Goal: Transaction & Acquisition: Obtain resource

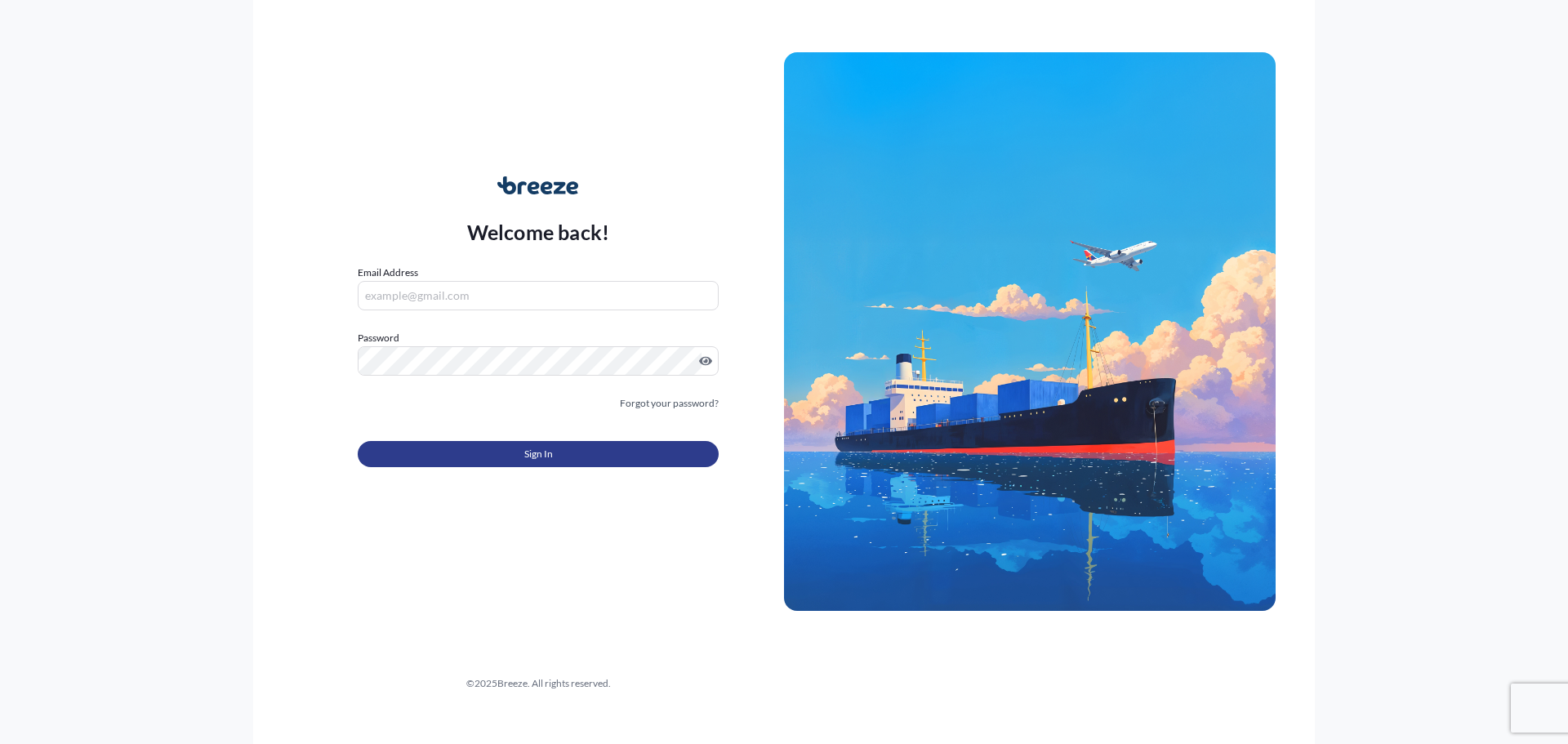
type input "[EMAIL_ADDRESS][DOMAIN_NAME]"
click at [577, 463] on button "Sign In" at bounding box center [537, 453] width 361 height 26
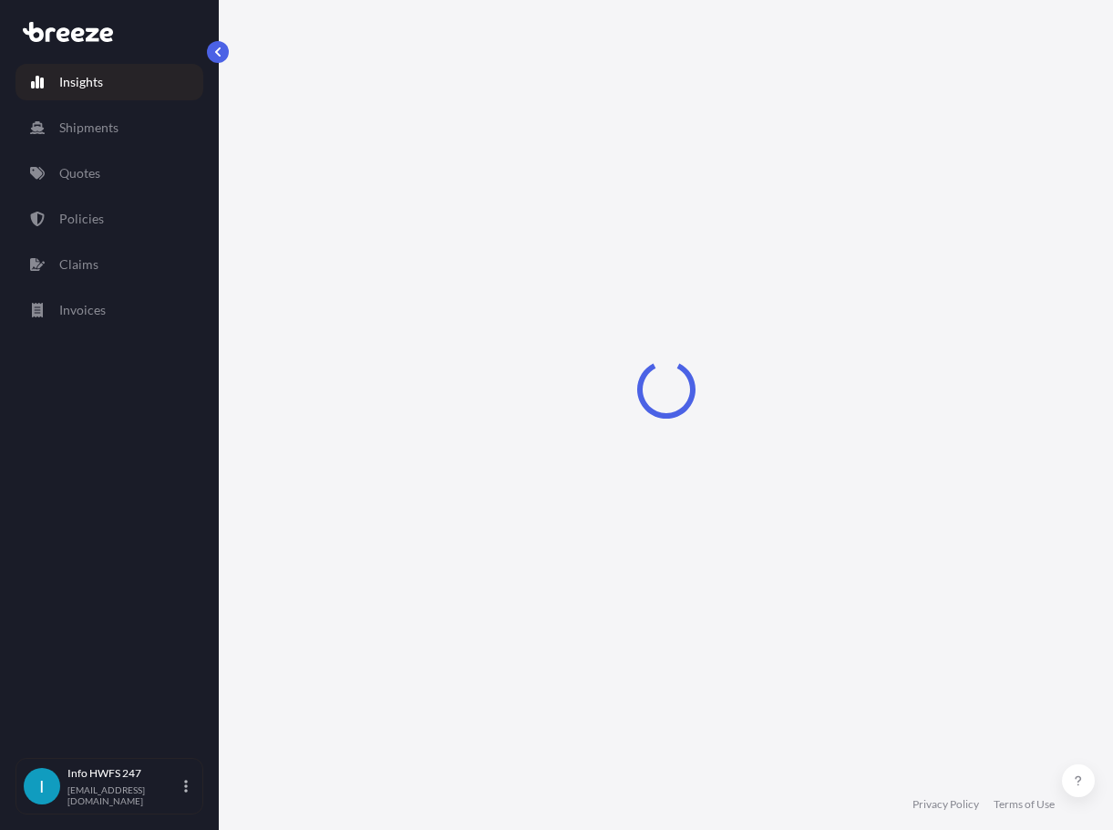
select select "2025"
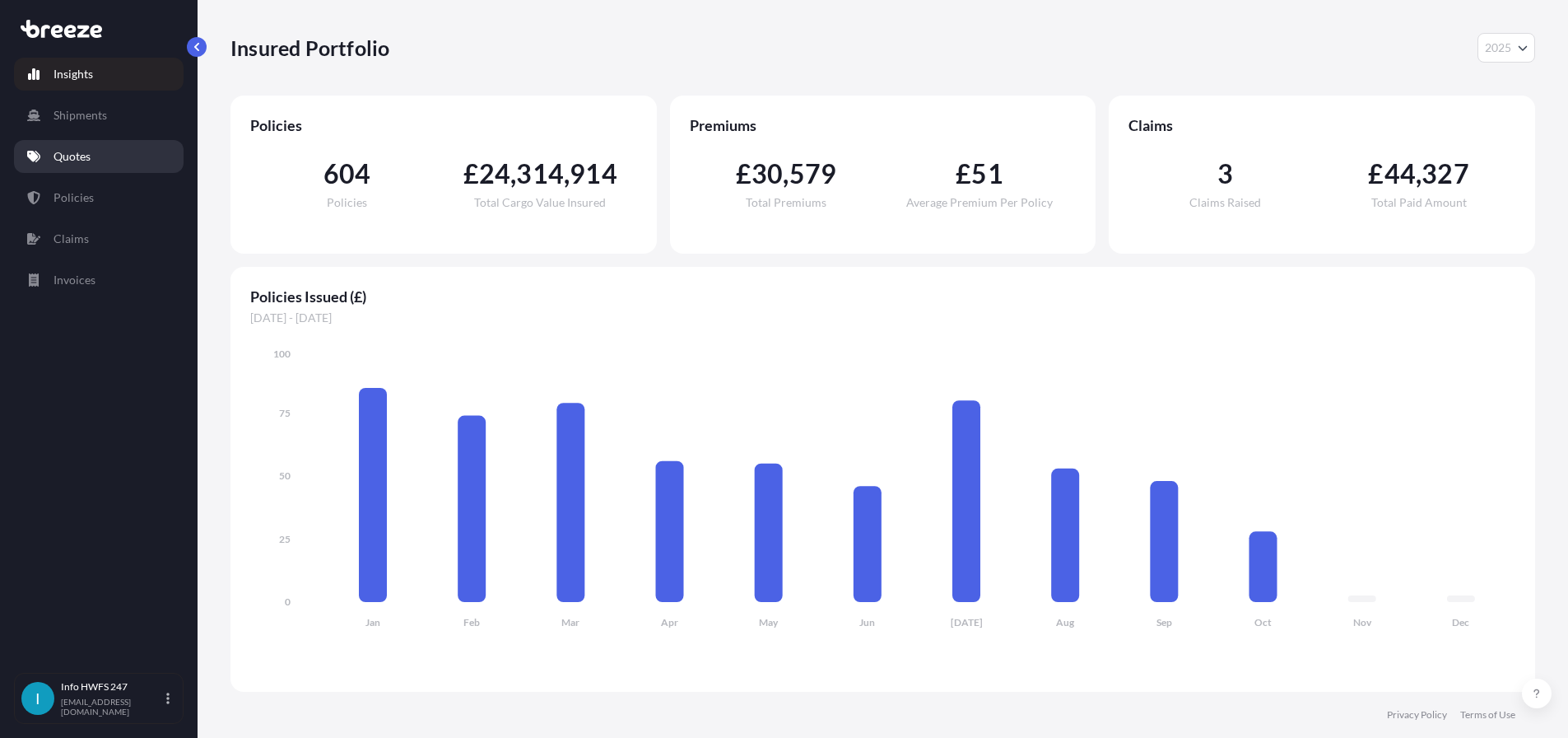
click at [105, 165] on link "Quotes" at bounding box center [99, 156] width 170 height 33
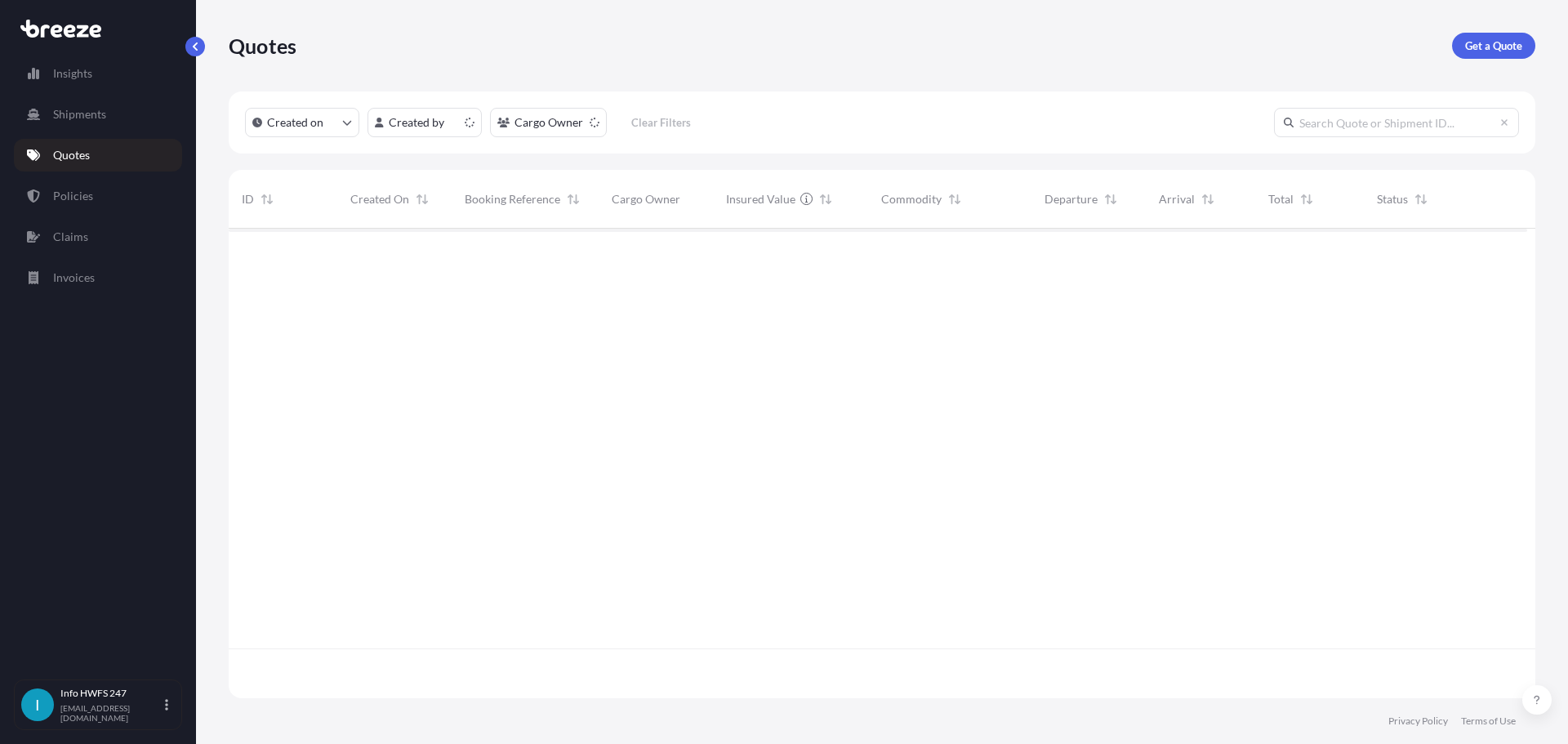
scroll to position [449, 1286]
click at [1487, 46] on p "Get a Quote" at bounding box center [1494, 46] width 57 height 16
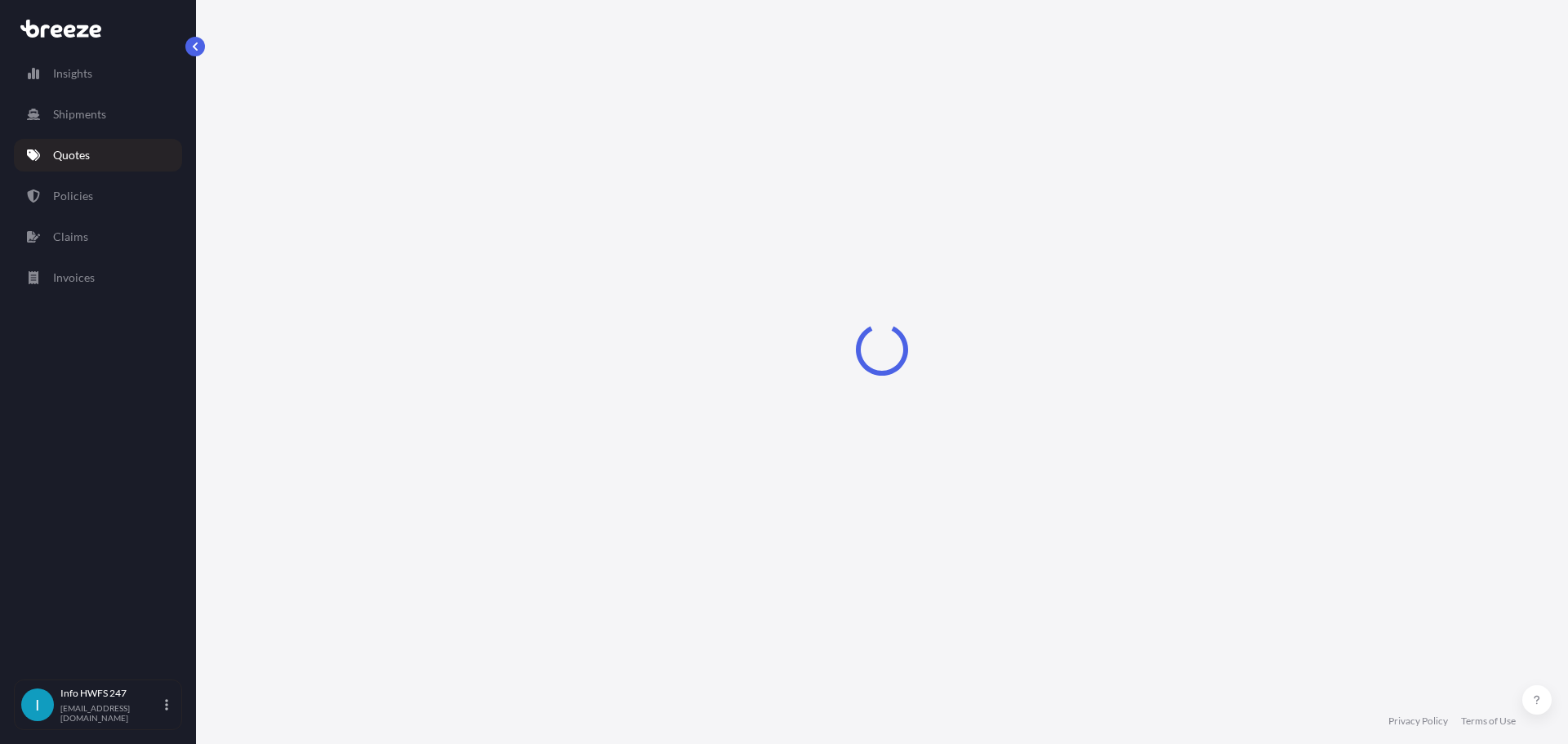
select select "Air"
select select "1"
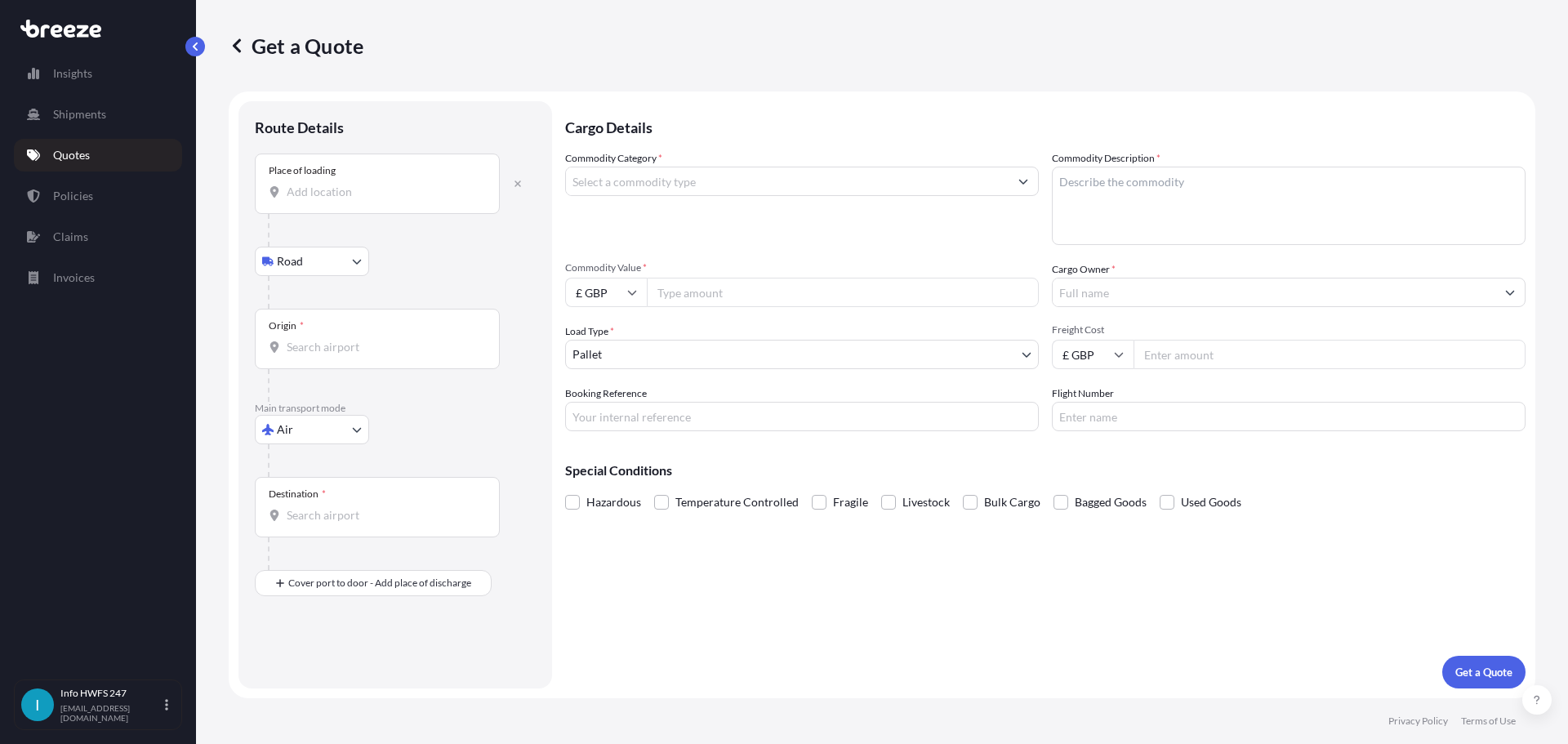
click at [359, 214] on div "Place of loading" at bounding box center [378, 183] width 245 height 60
click at [359, 200] on input "Place of loading" at bounding box center [382, 192] width 193 height 16
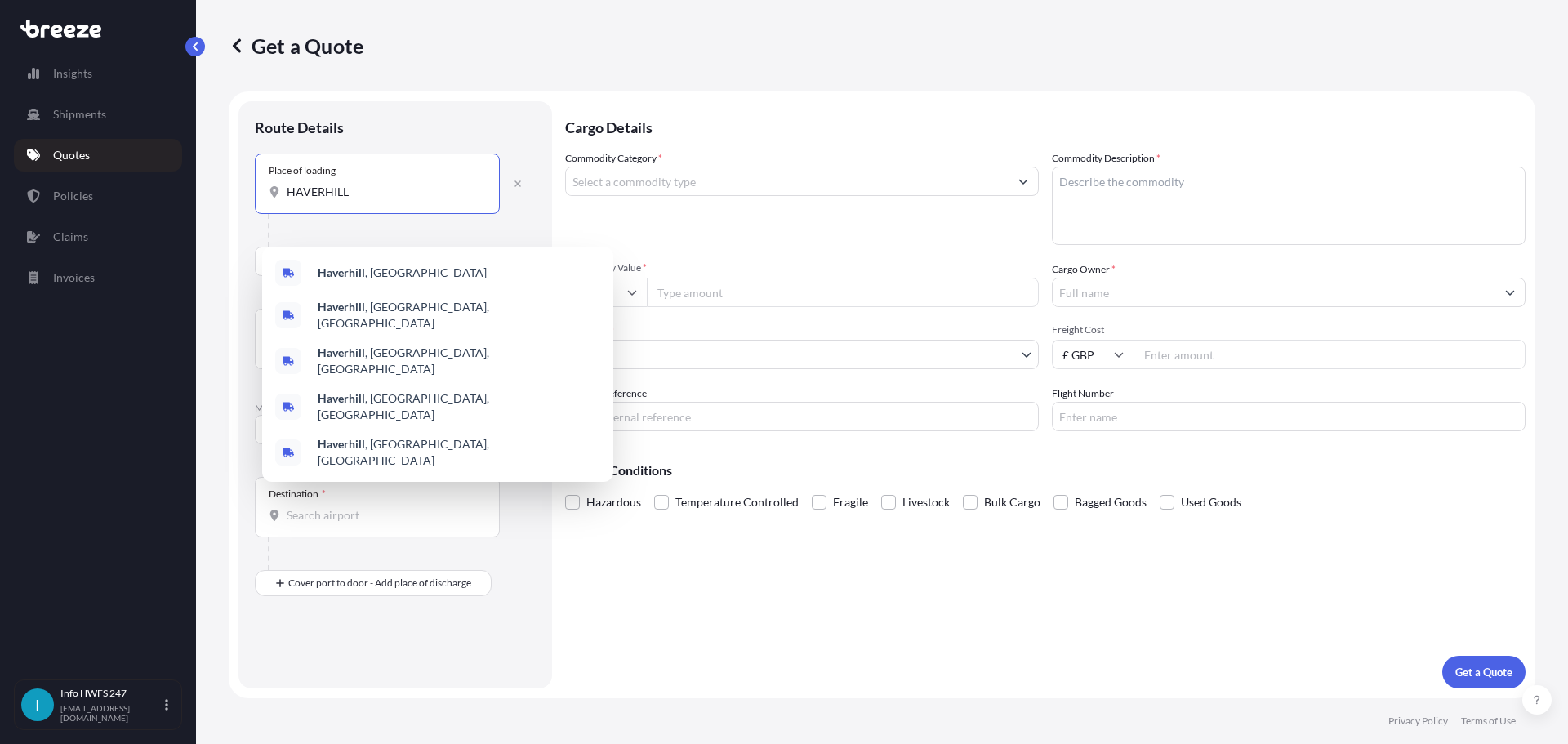
click at [365, 269] on b "Haverhill" at bounding box center [341, 272] width 47 height 14
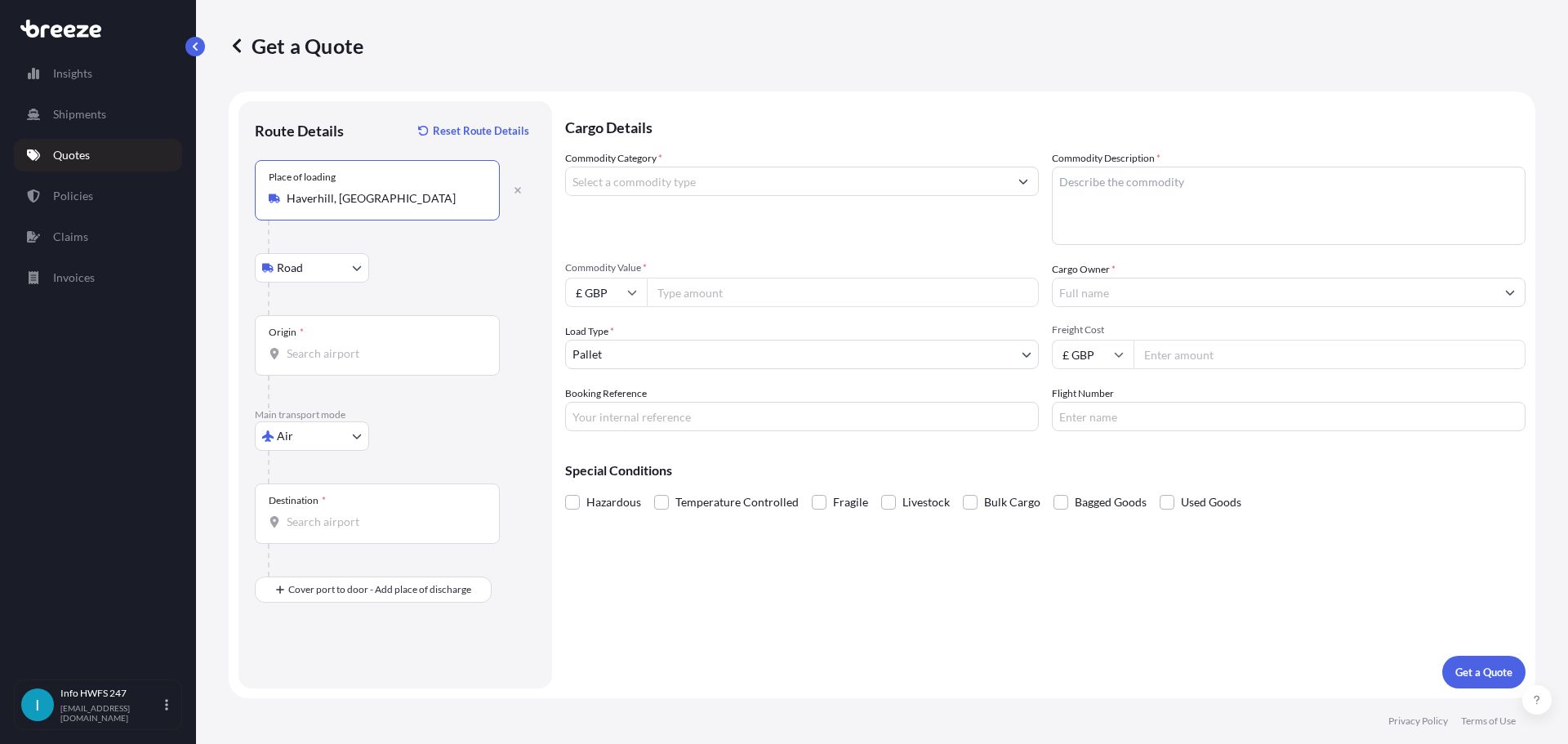
type input "Haverhill, [GEOGRAPHIC_DATA]"
click at [364, 362] on input "Origin *" at bounding box center [382, 354] width 193 height 16
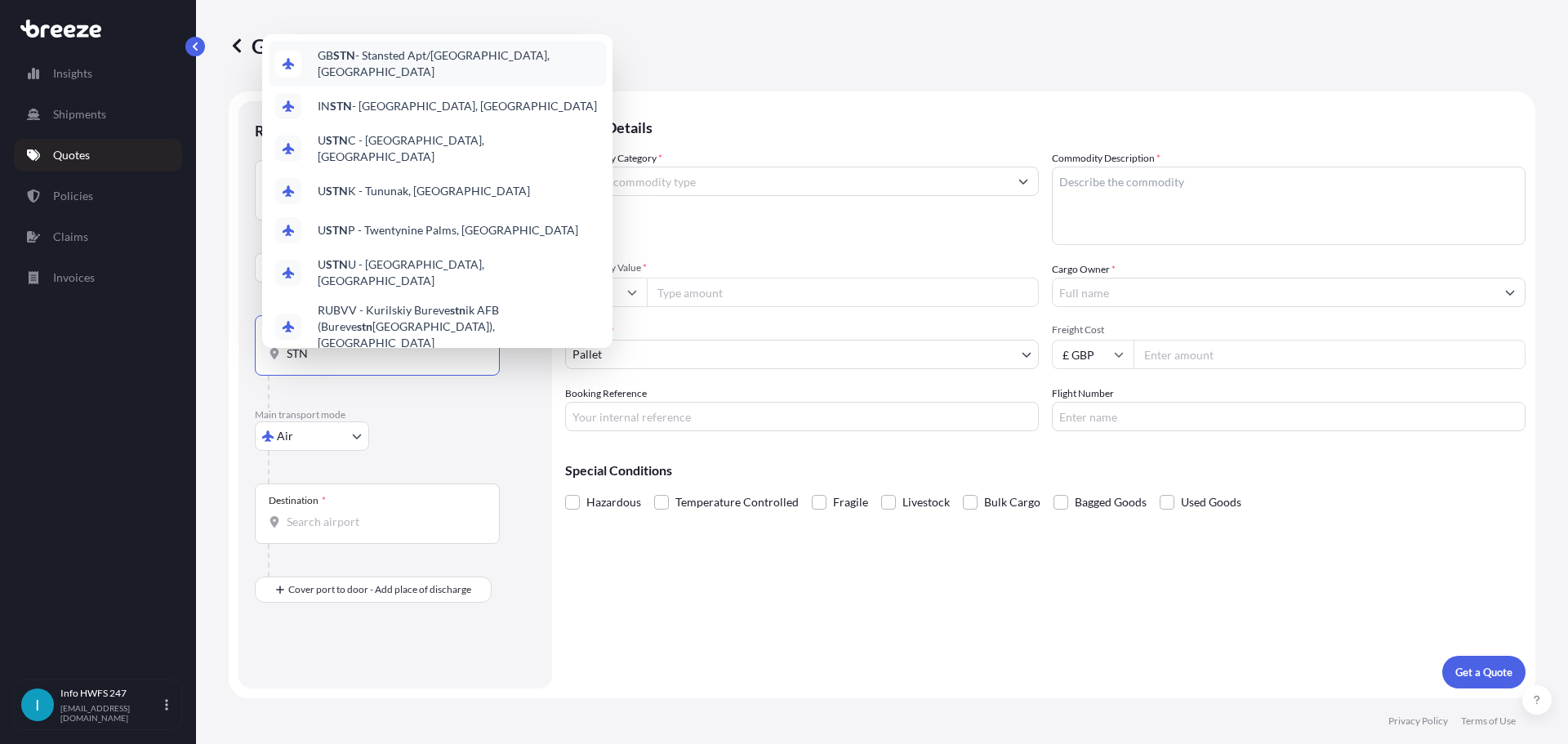
click at [412, 47] on span "GB STN - Stansted Apt/[GEOGRAPHIC_DATA], [GEOGRAPHIC_DATA]" at bounding box center [458, 64] width 282 height 32
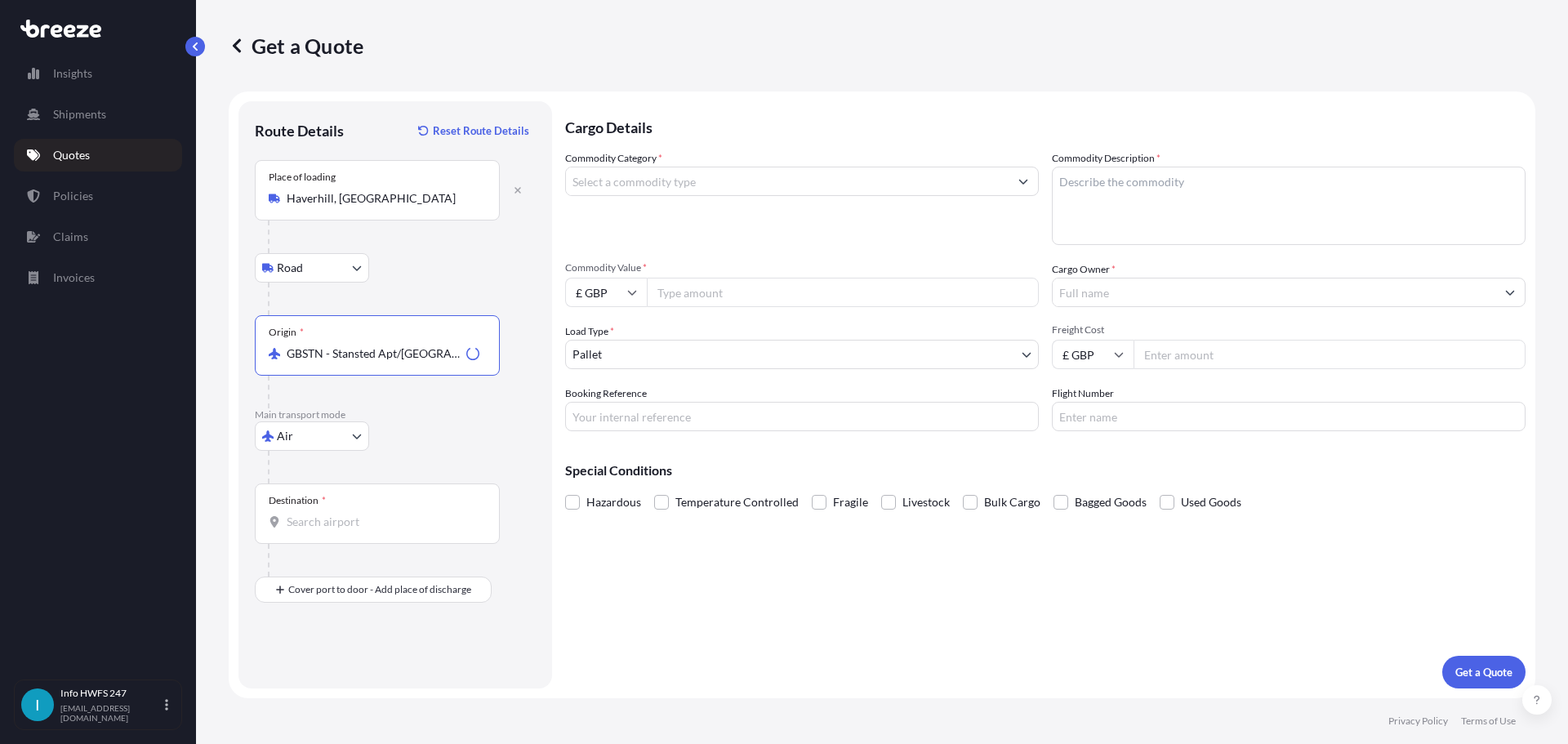
type input "GBSTN - Stansted Apt/[GEOGRAPHIC_DATA], [GEOGRAPHIC_DATA]"
click at [385, 530] on input "Destination *" at bounding box center [382, 522] width 193 height 16
type input "A"
type input "USMEM - [GEOGRAPHIC_DATA], [GEOGRAPHIC_DATA]"
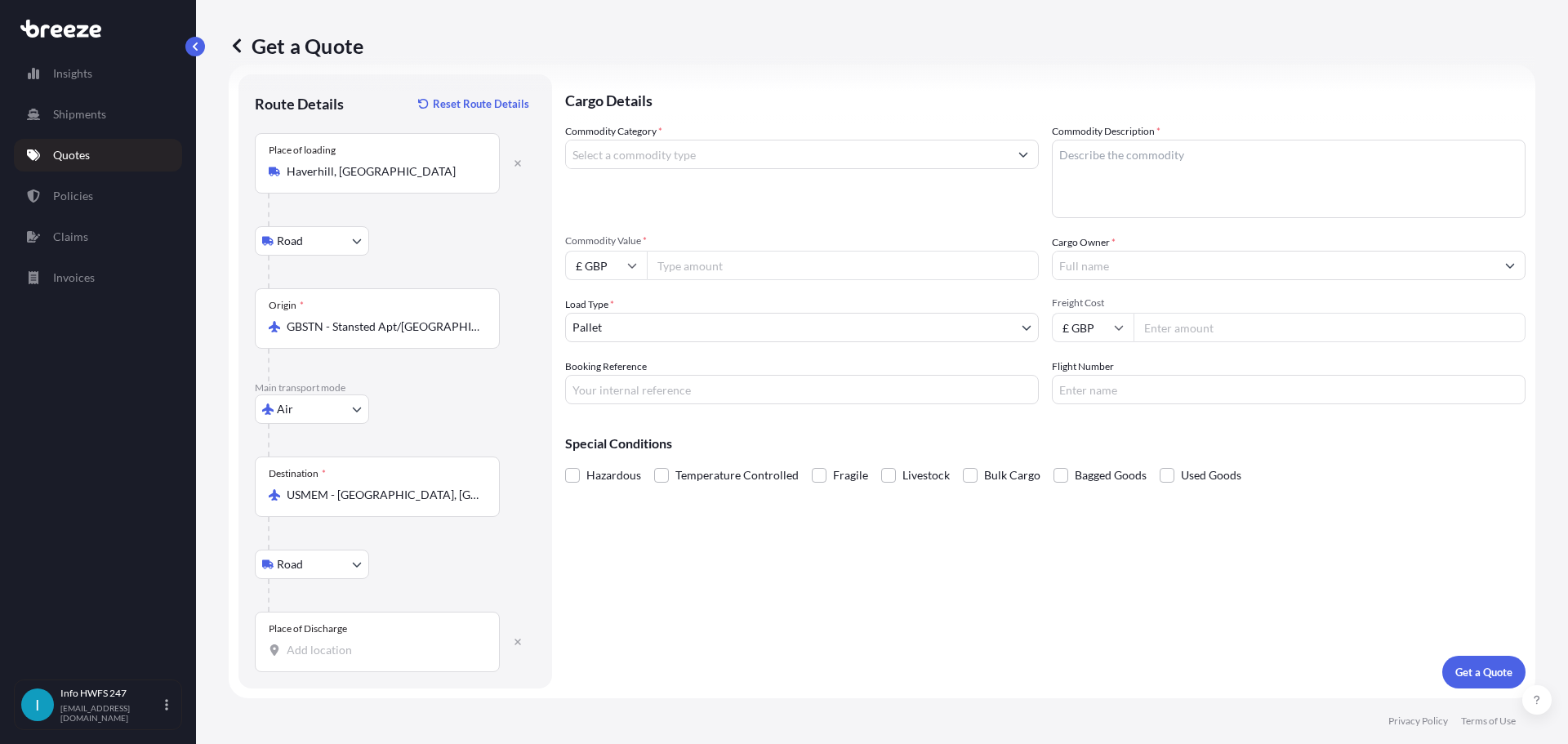
scroll to position [123, 0]
click at [347, 642] on input "Place of Discharge" at bounding box center [382, 650] width 193 height 16
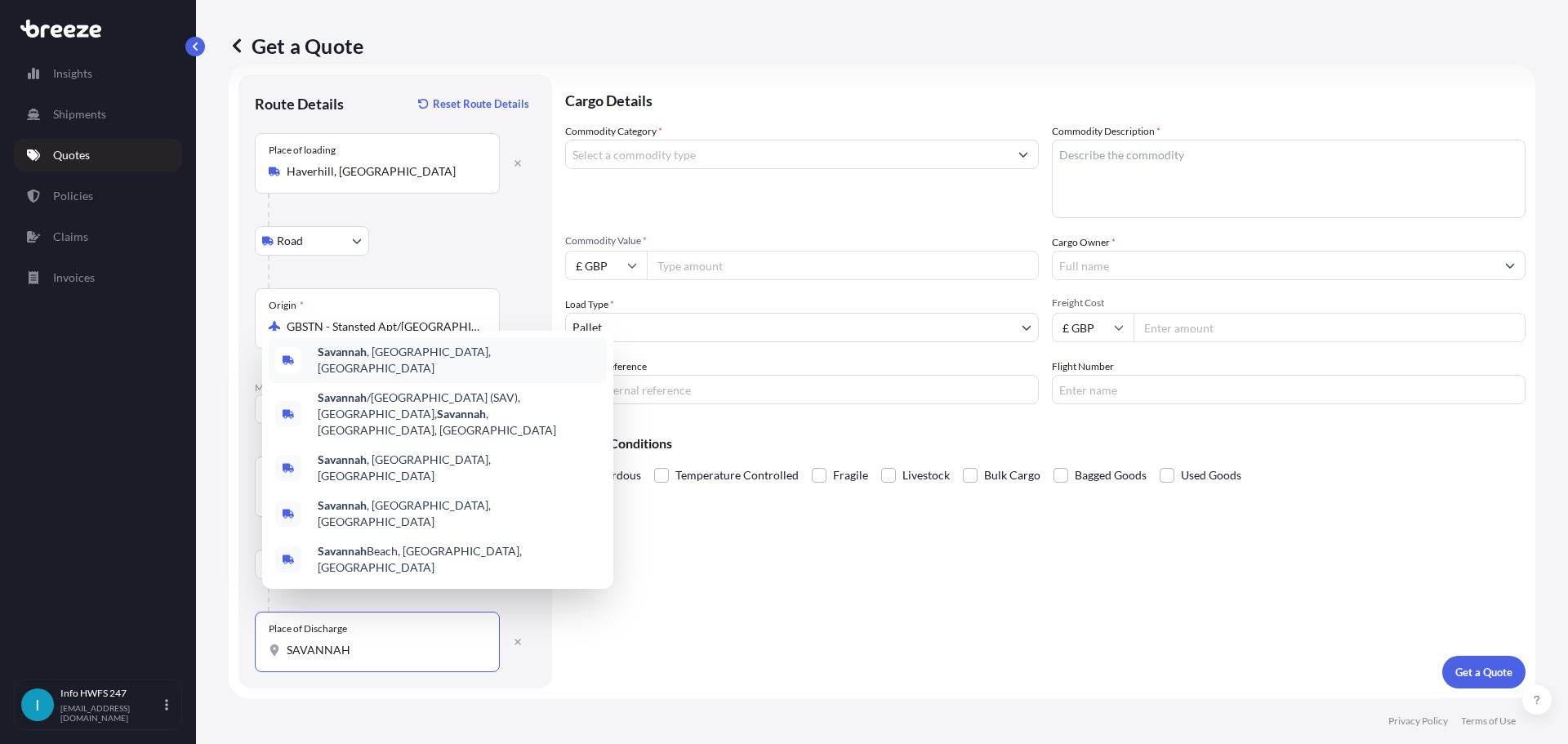
click at [418, 370] on span "[GEOGRAPHIC_DATA] , [GEOGRAPHIC_DATA], [GEOGRAPHIC_DATA]" at bounding box center [459, 360] width 283 height 32
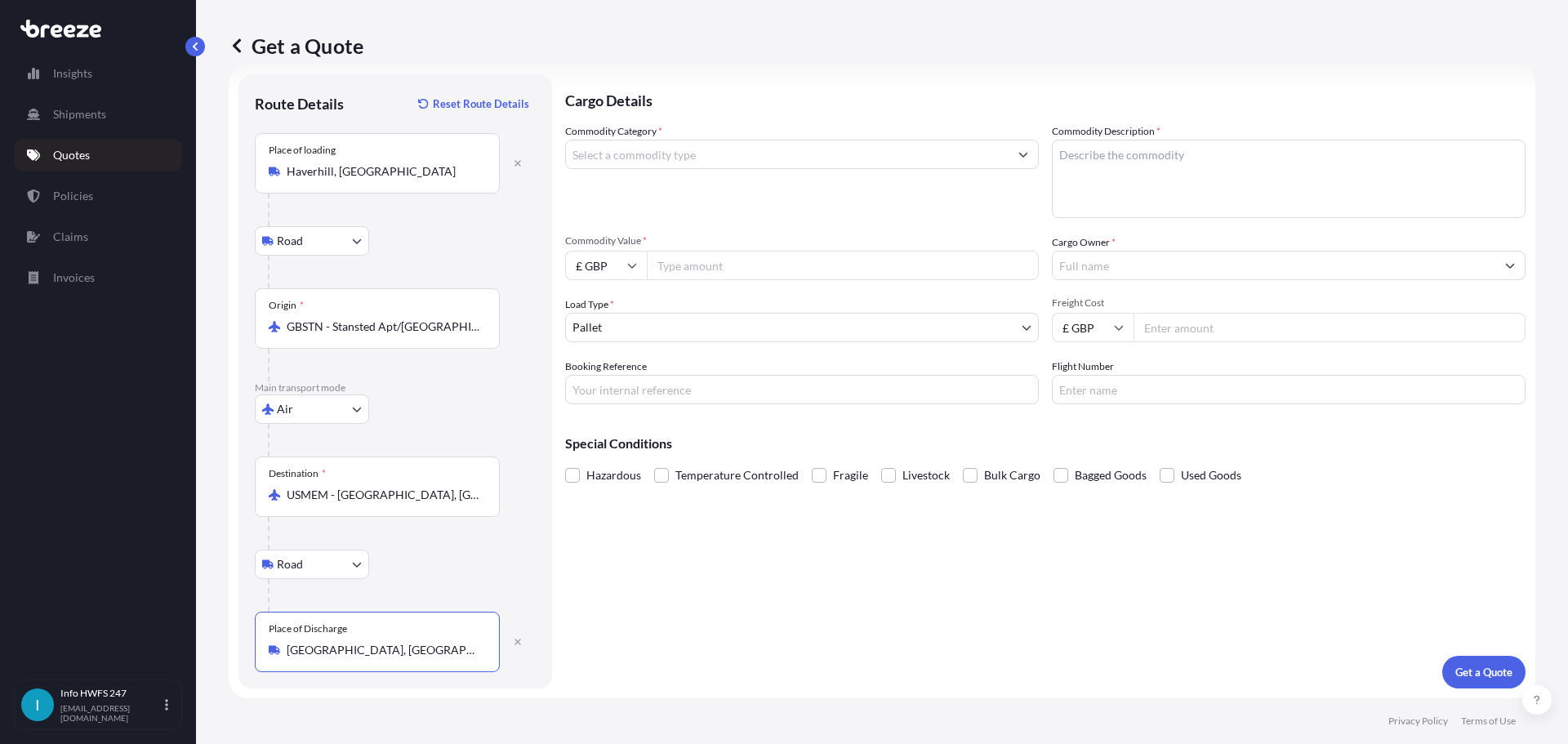
scroll to position [0, 0]
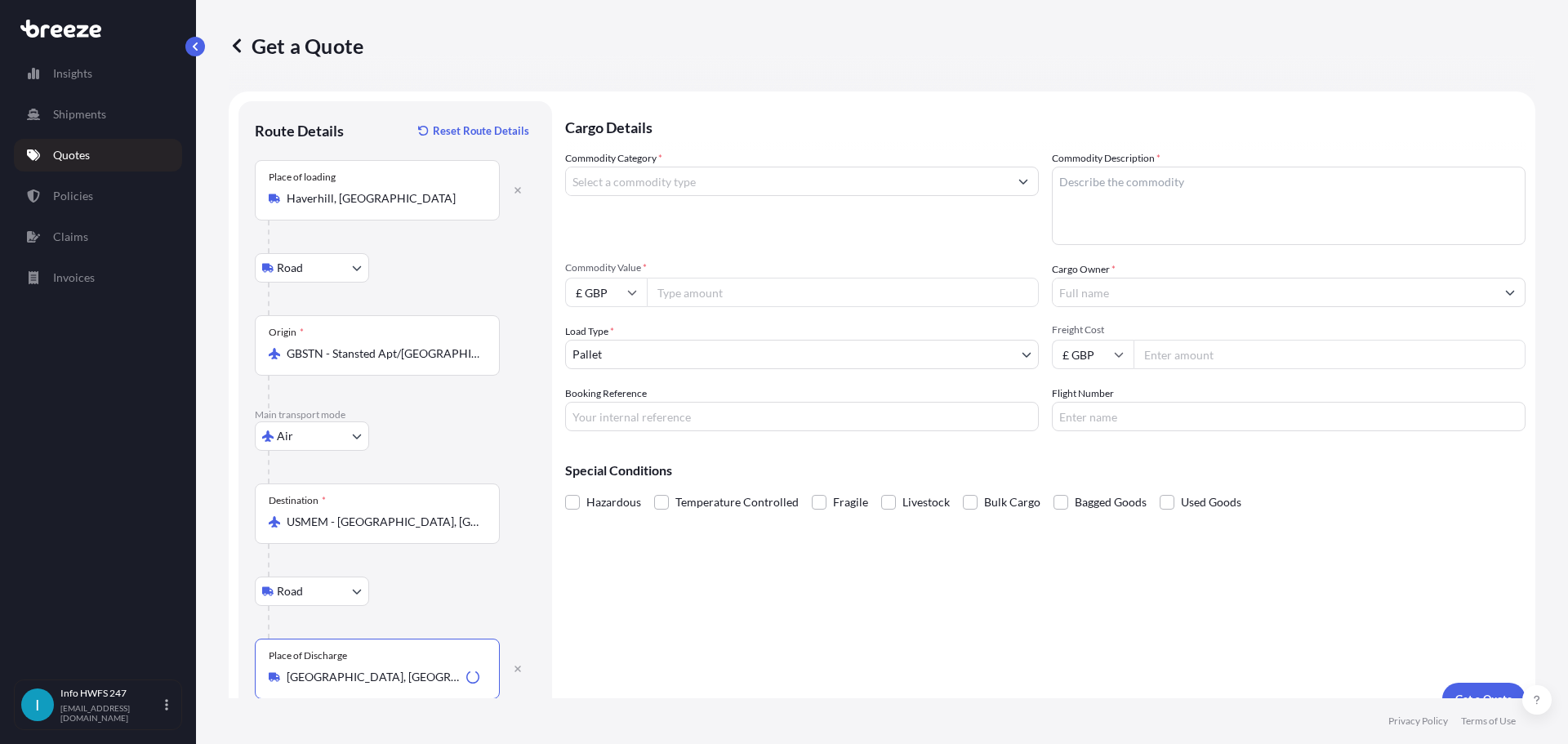
type input "[GEOGRAPHIC_DATA], [GEOGRAPHIC_DATA], [GEOGRAPHIC_DATA]"
click at [683, 196] on div at bounding box center [801, 181] width 474 height 30
click at [677, 196] on input "Commodity Category *" at bounding box center [787, 181] width 442 height 30
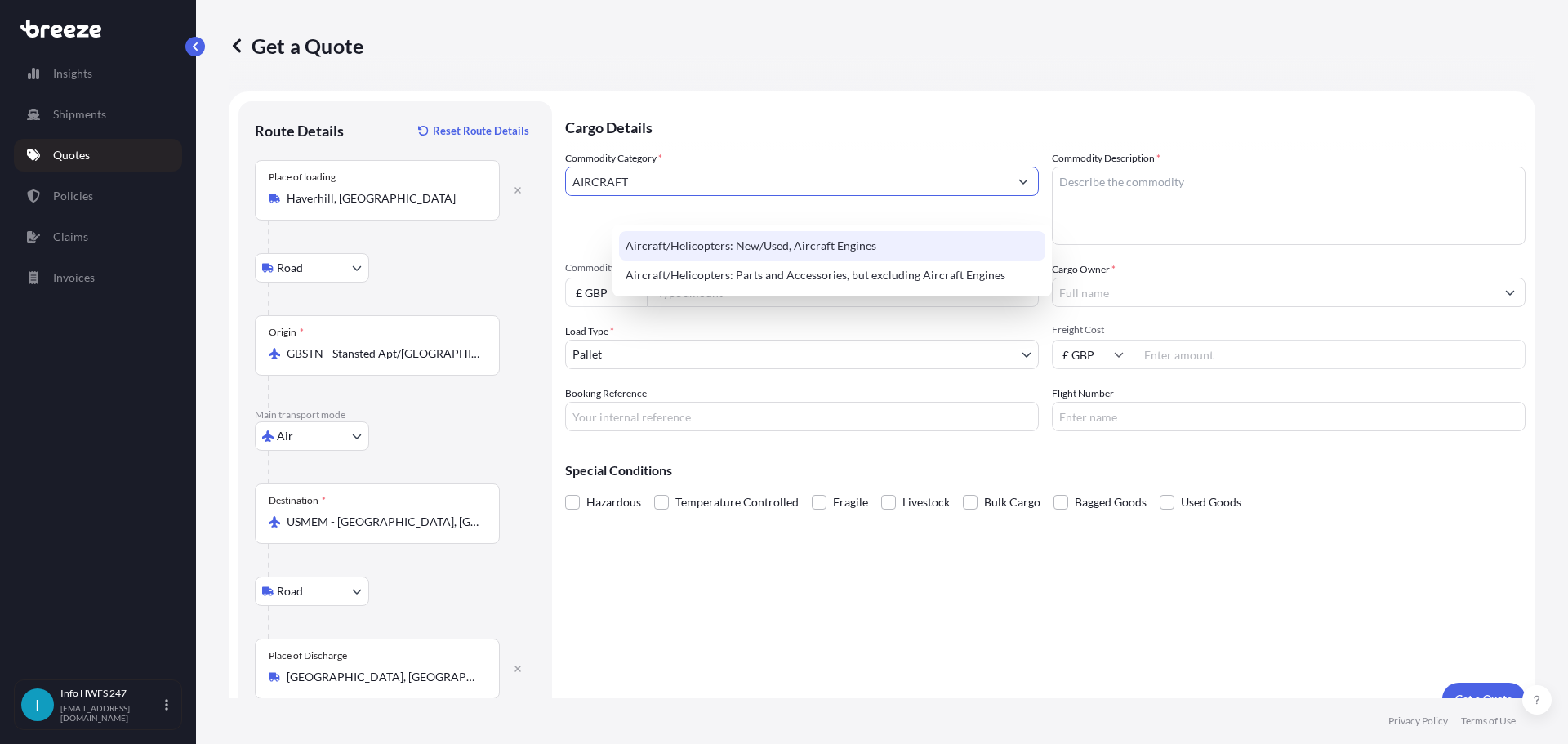
click at [753, 288] on div "Aircraft/Helicopters: Parts and Accessories, but excluding Aircraft Engines" at bounding box center [832, 275] width 426 height 30
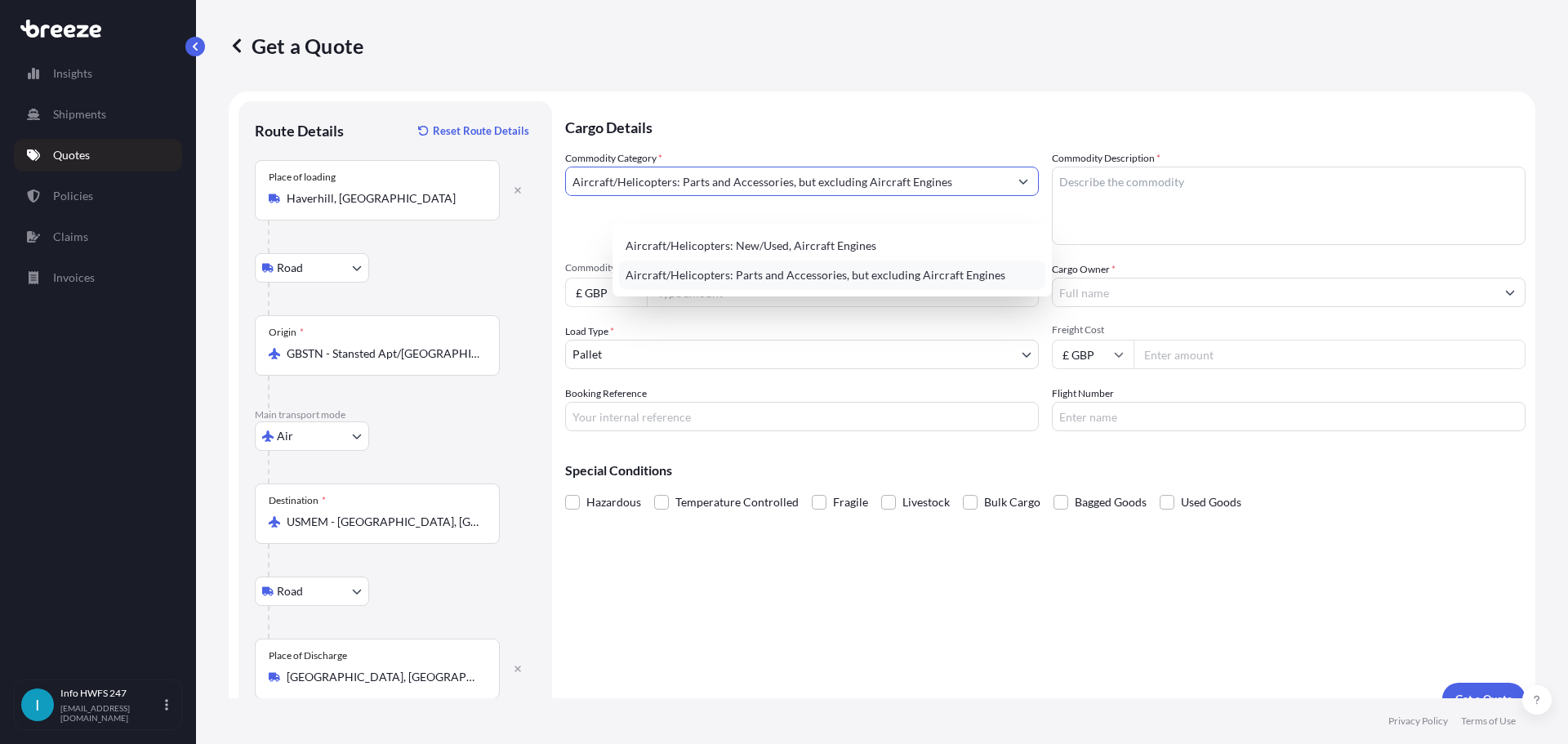
type input "Aircraft/Helicopters: Parts and Accessories, but excluding Aircraft Engines"
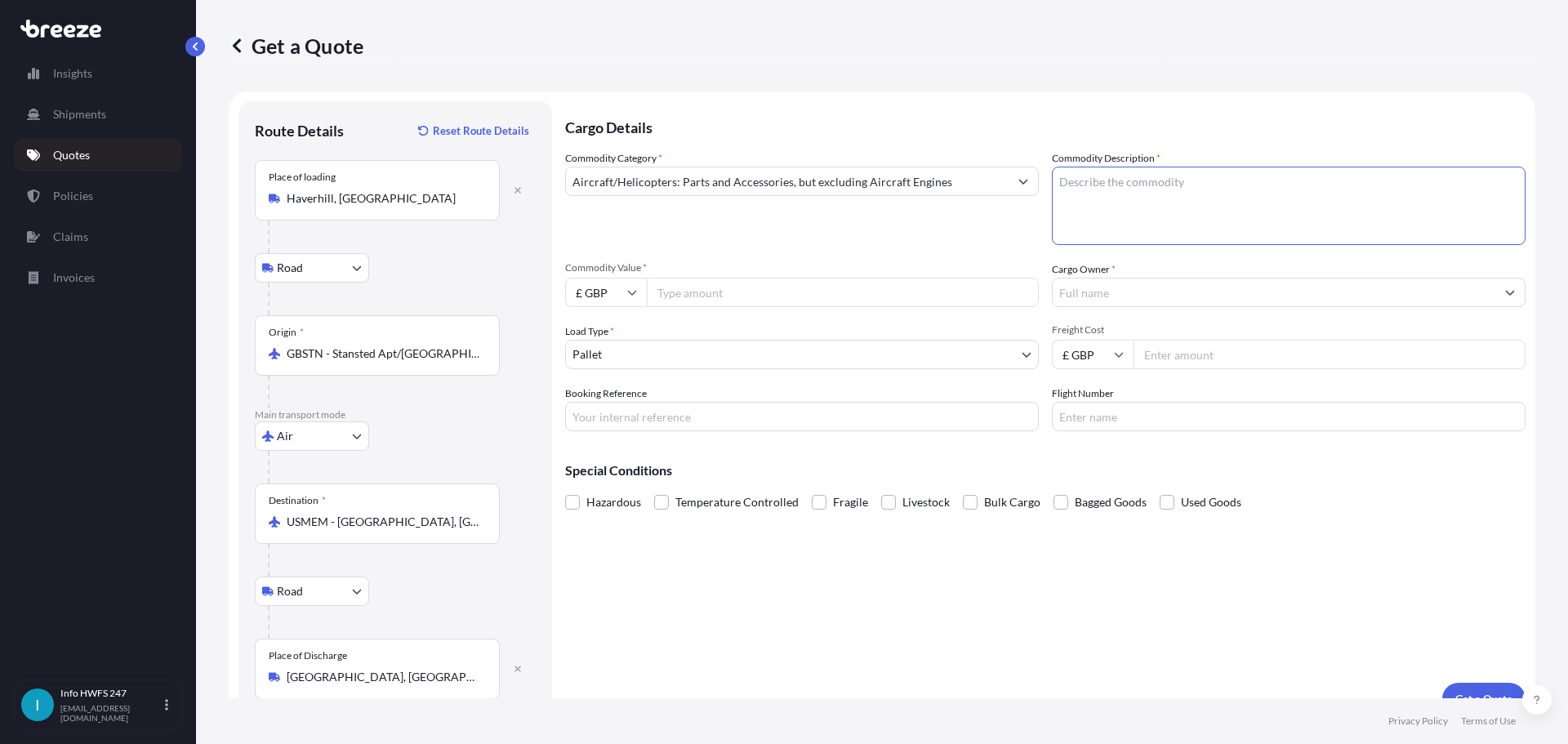
click at [1254, 215] on textarea "Commodity Description *" at bounding box center [1289, 206] width 474 height 79
click at [1197, 210] on textarea "CONVERTER" at bounding box center [1289, 206] width 474 height 79
type textarea "CONVERTER AC TO DC"
click at [647, 307] on input "£ GBP" at bounding box center [605, 292] width 81 height 30
click at [654, 442] on div "$ USD" at bounding box center [652, 437] width 69 height 31
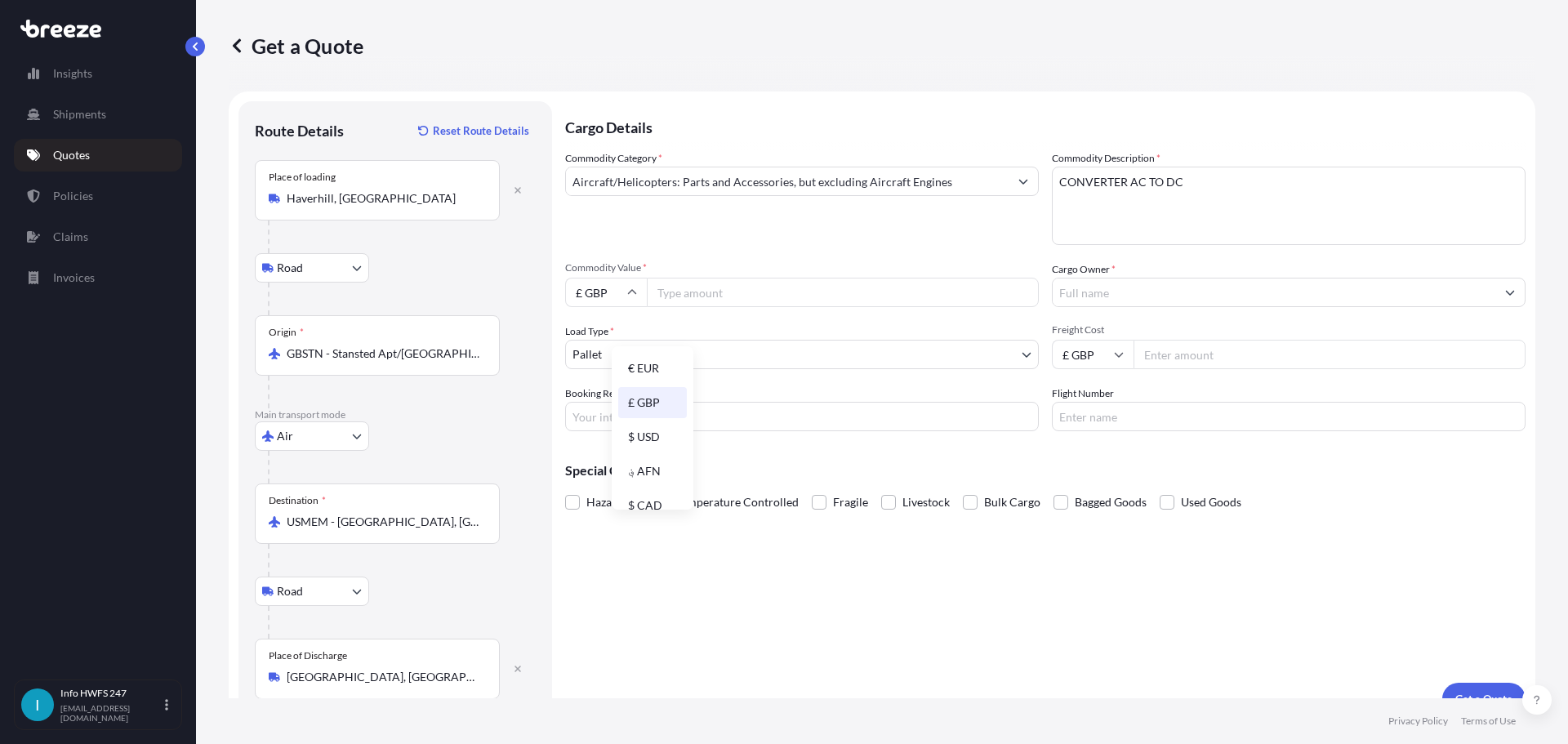
type input "$ USD"
click at [790, 307] on input "Commodity Value *" at bounding box center [843, 292] width 392 height 30
type input "34329.30"
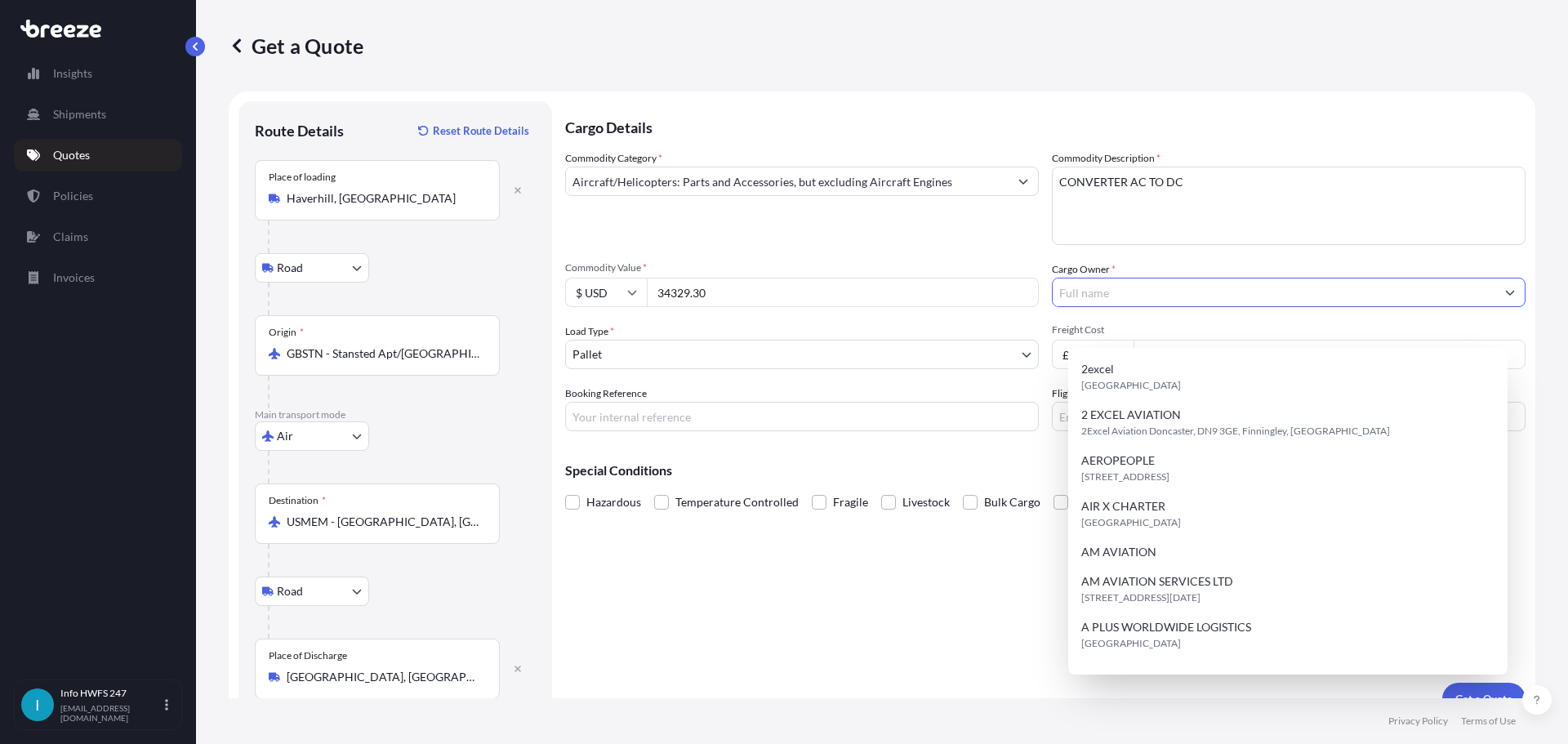
click at [1105, 307] on input "Cargo Owner *" at bounding box center [1274, 292] width 442 height 30
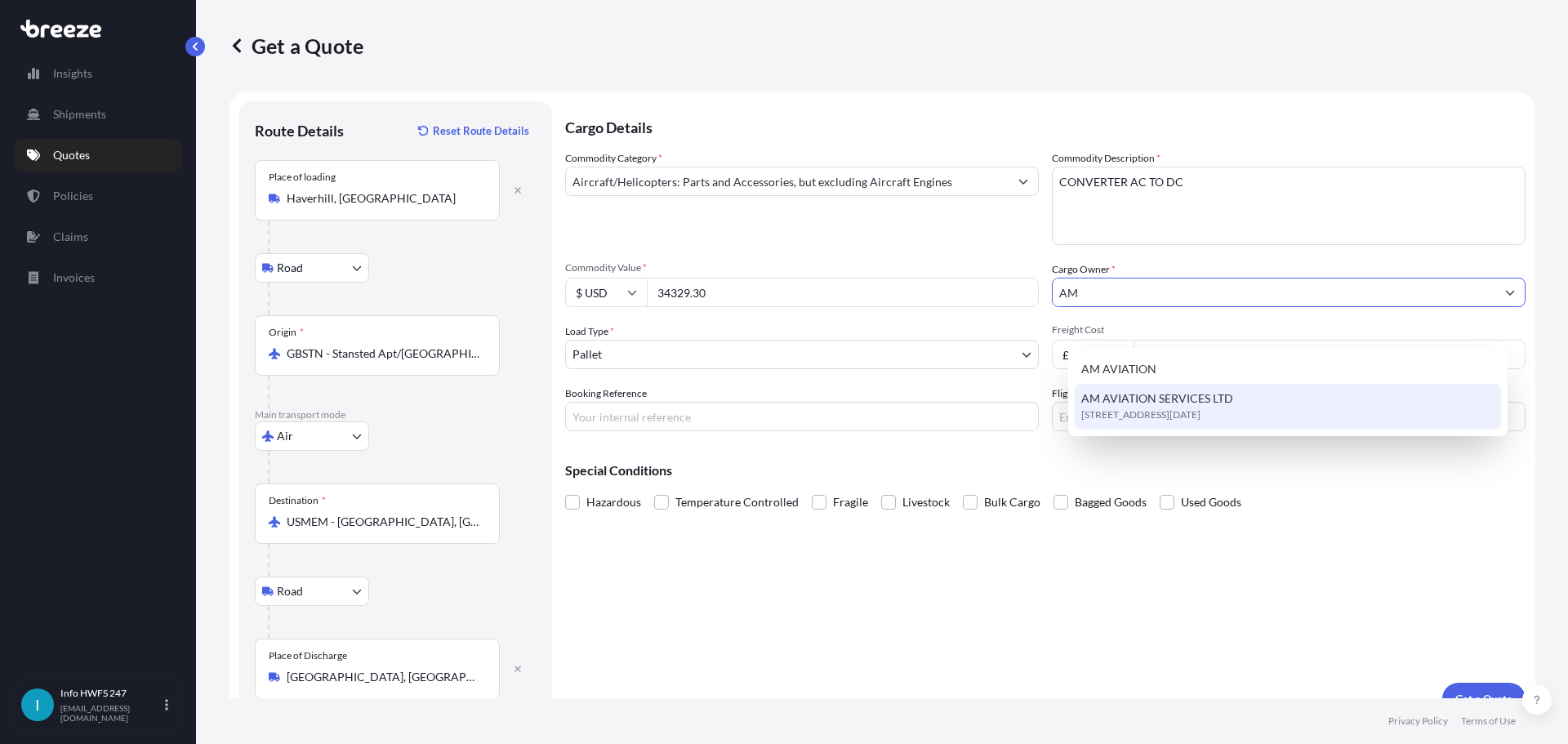
click at [1142, 413] on span "[STREET_ADDRESS][DATE]" at bounding box center [1140, 415] width 119 height 16
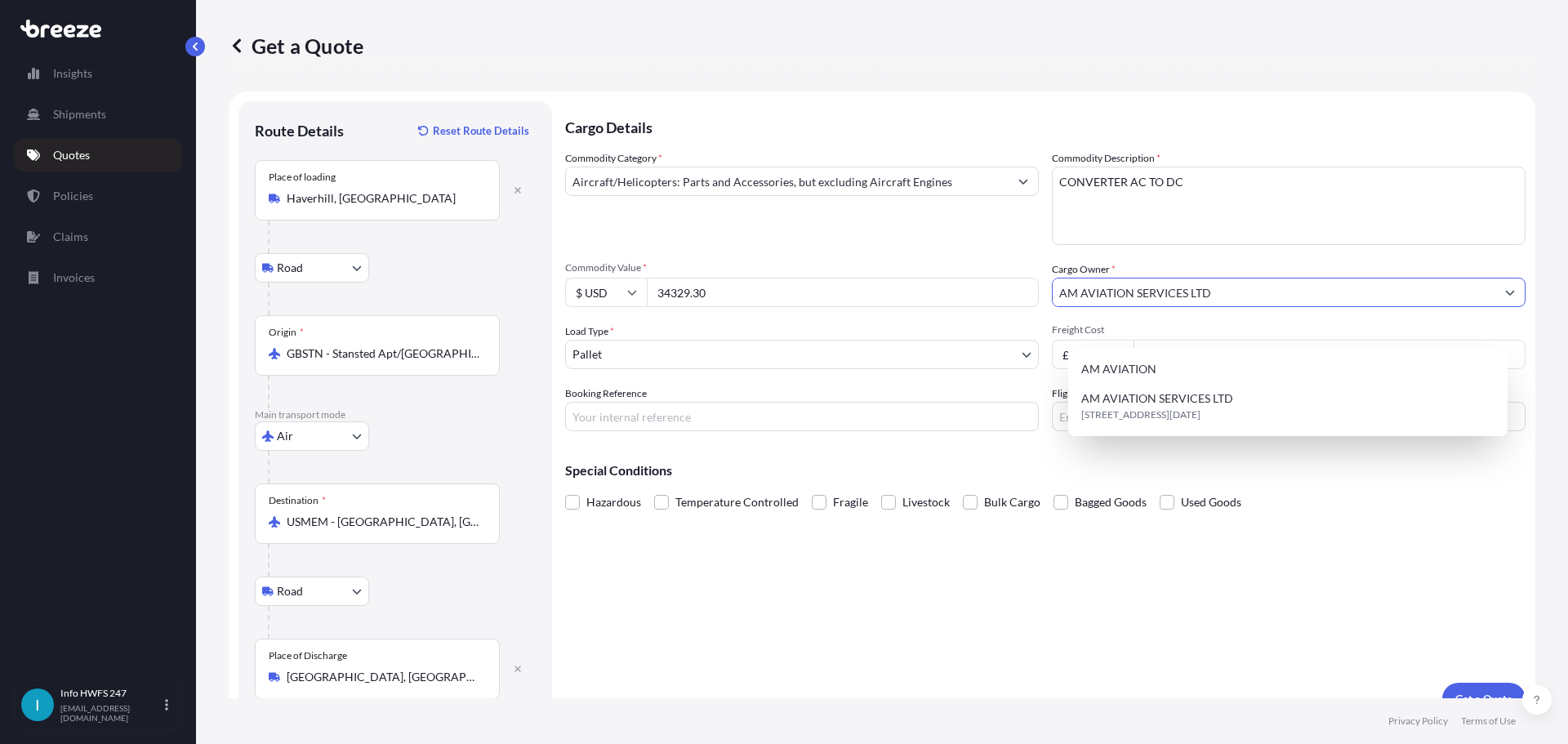
type input "AM AVIATION SERVICES LTD"
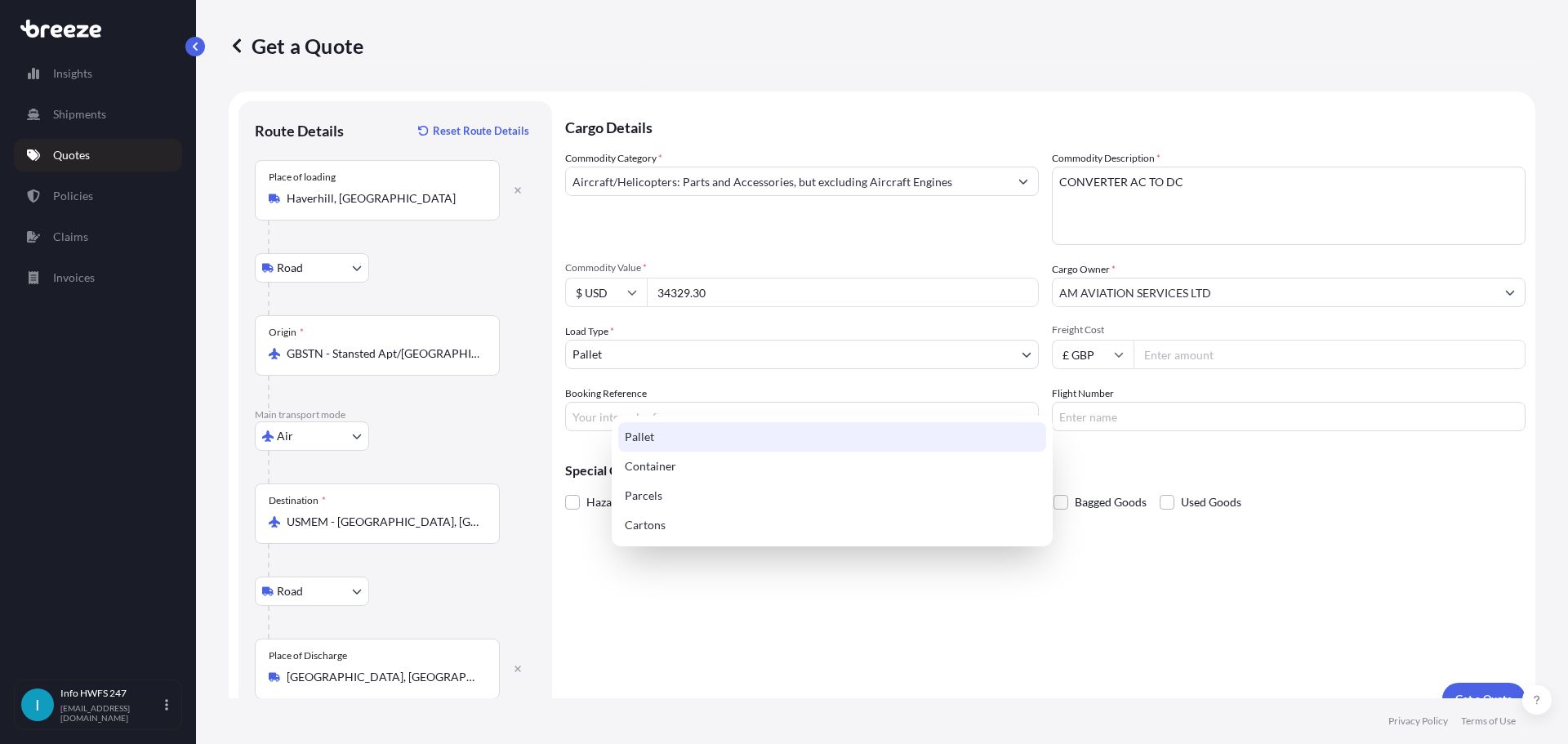
click at [805, 402] on body "15 options available. 13 options available. 2 options available. Insights Shipm…" at bounding box center [784, 372] width 1568 height 744
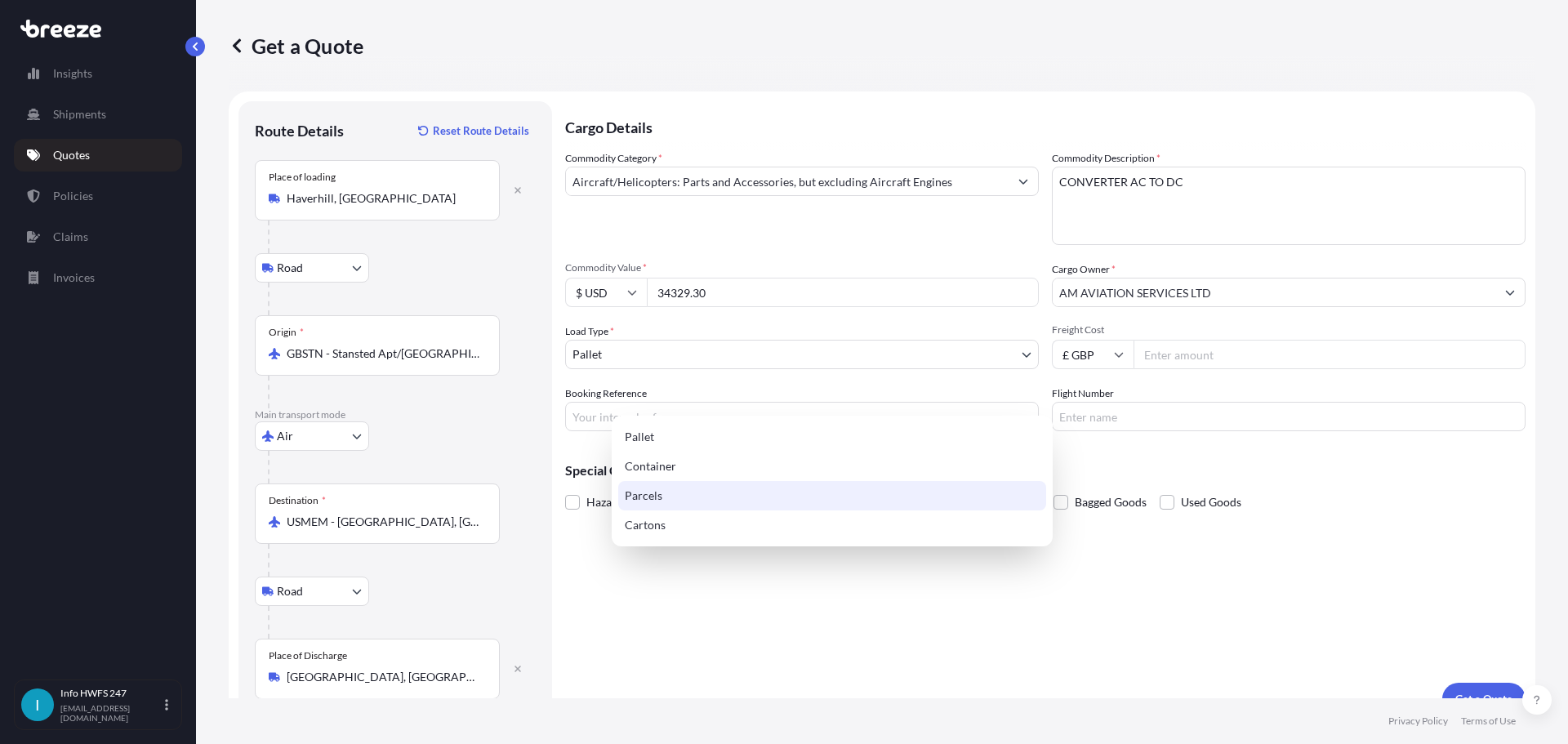
click at [693, 499] on div "Parcels" at bounding box center [832, 495] width 428 height 30
select select "3"
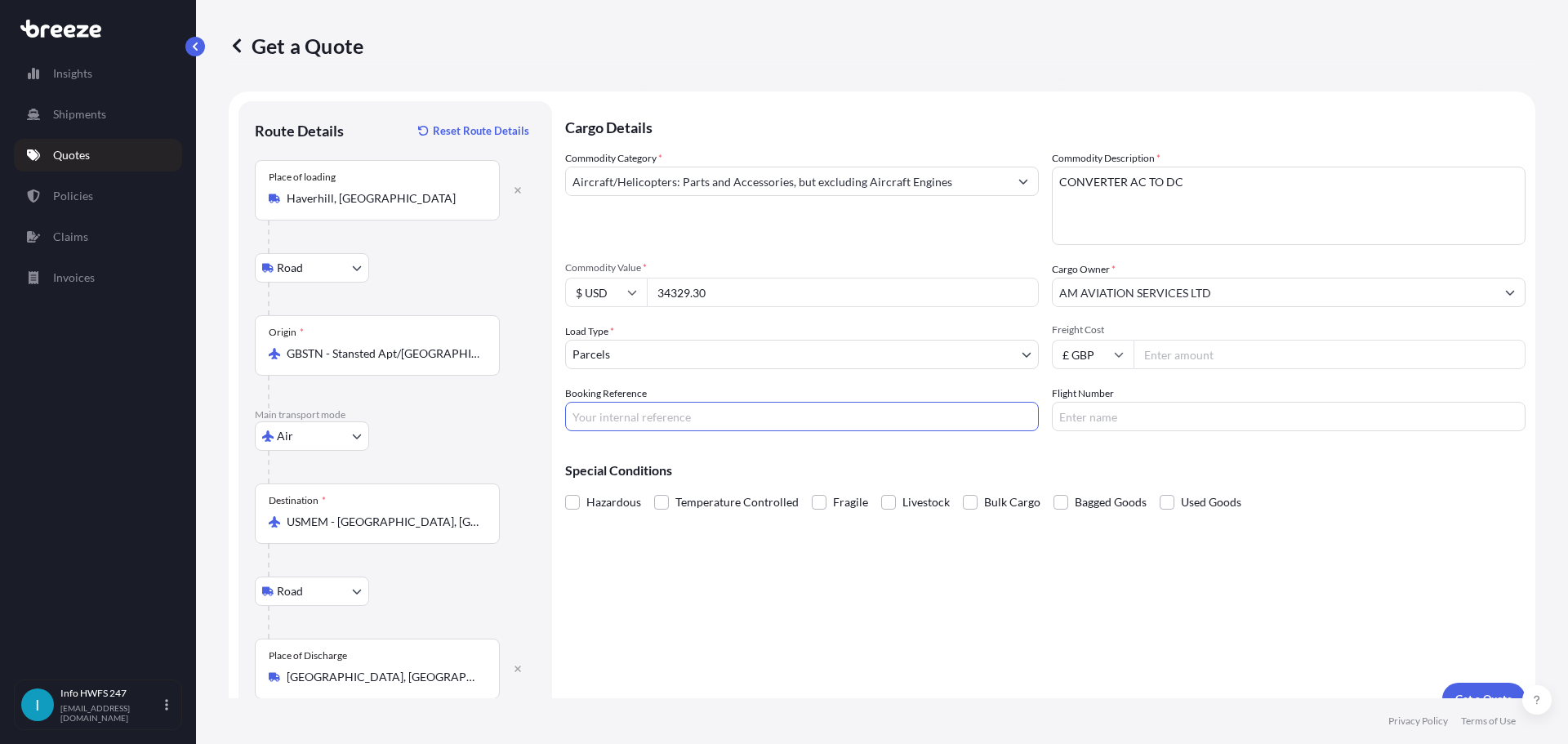
click at [707, 432] on input "Booking Reference" at bounding box center [801, 416] width 474 height 30
type input "HE167535"
click at [1170, 432] on input "Flight Number" at bounding box center [1289, 416] width 474 height 30
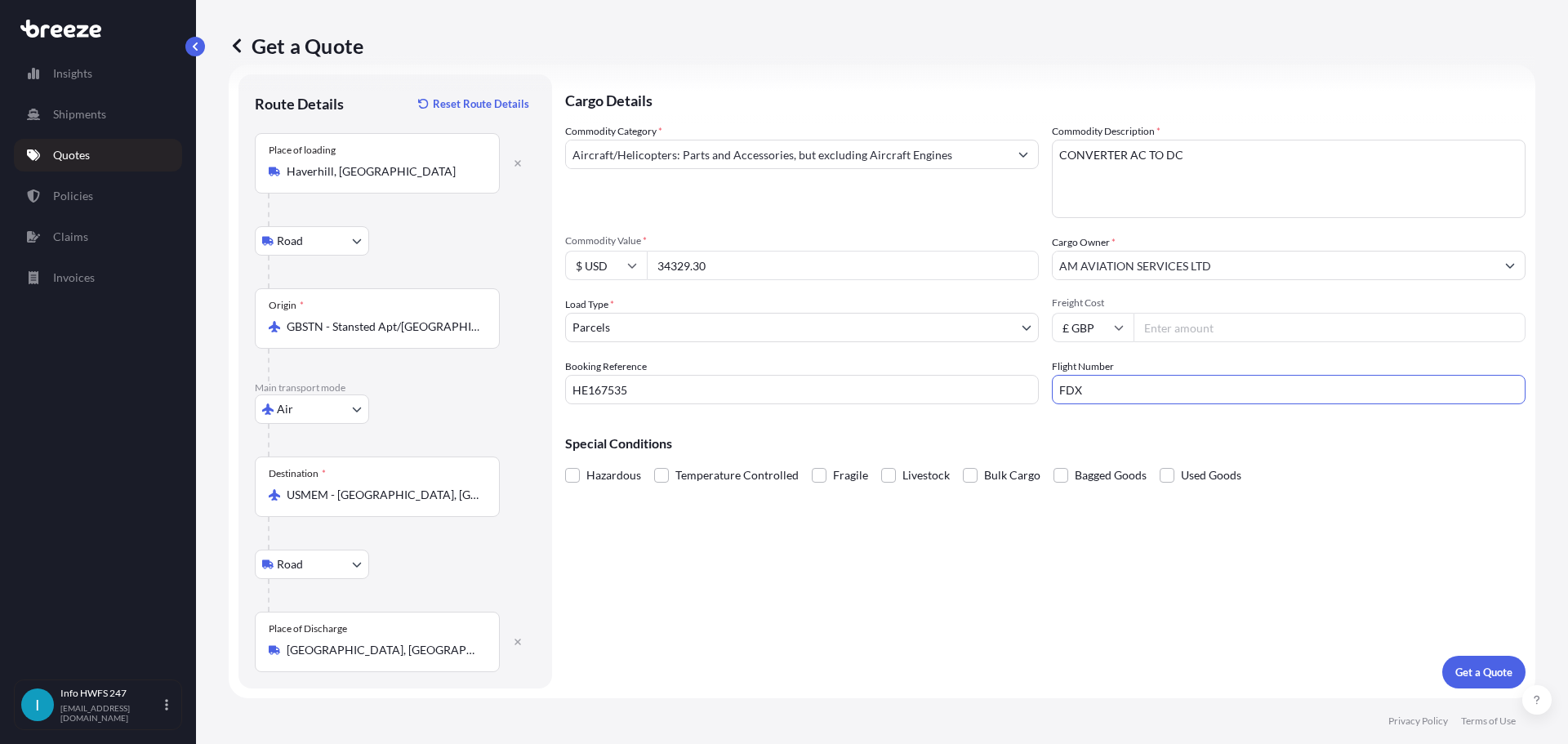
scroll to position [123, 0]
type input "FDX"
click at [1479, 663] on p "Get a Quote" at bounding box center [1484, 671] width 57 height 16
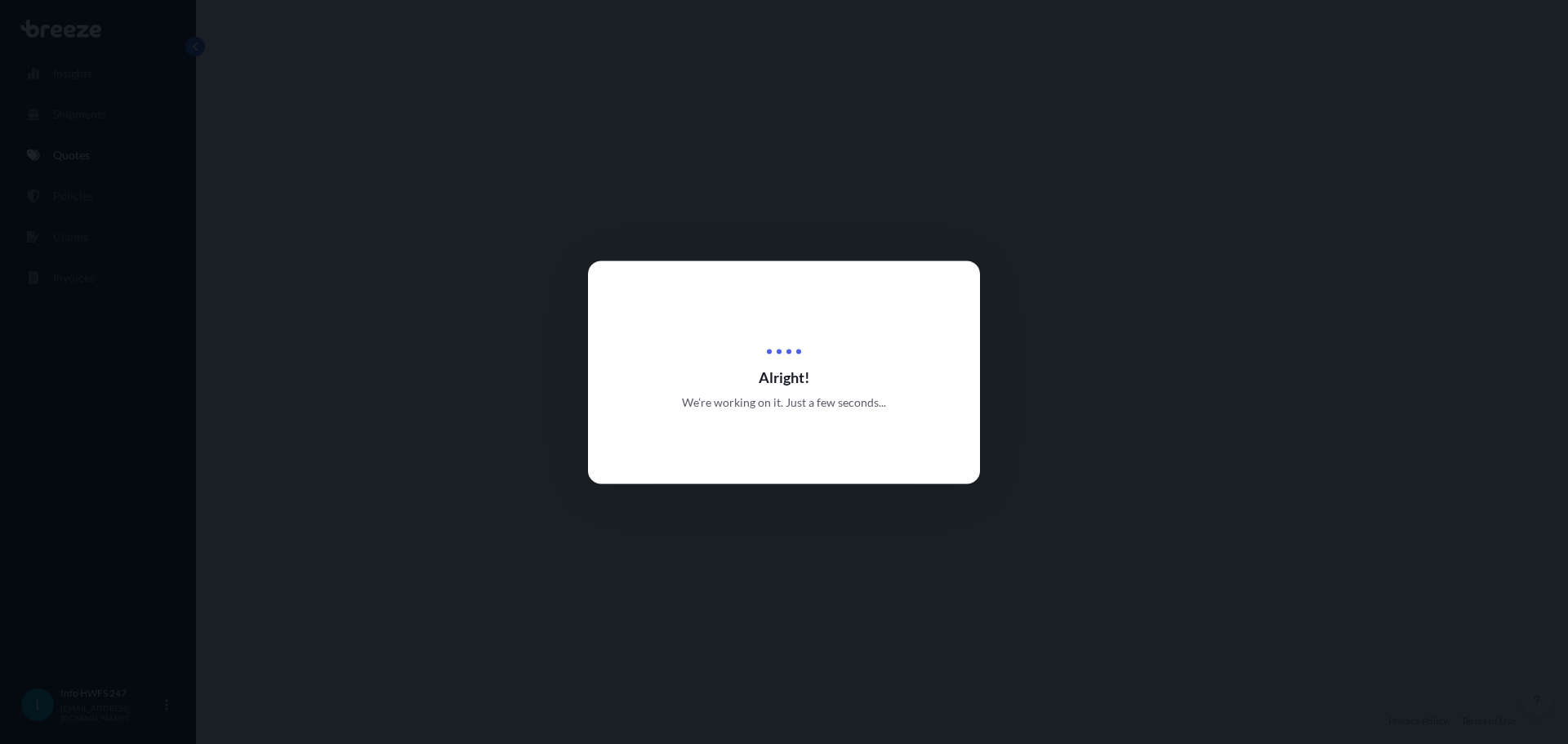
select select "Road"
select select "Air"
select select "Road"
select select "3"
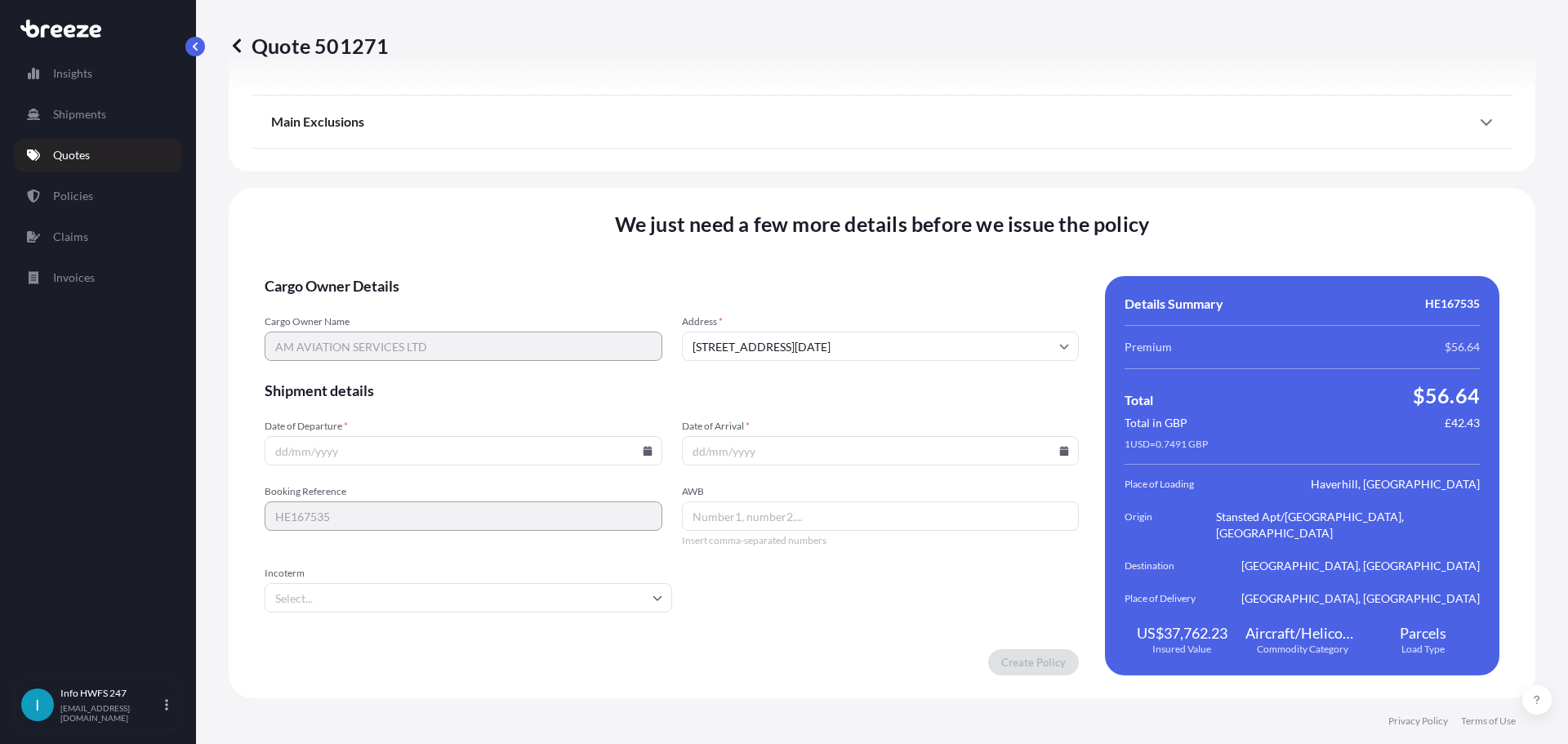
scroll to position [2419, 0]
drag, startPoint x: 362, startPoint y: 460, endPoint x: 516, endPoint y: 458, distance: 154.0
click at [362, 460] on input "Date of Departure *" at bounding box center [463, 450] width 398 height 30
click at [645, 455] on input "Date of Departure *" at bounding box center [463, 450] width 398 height 30
click at [645, 449] on icon at bounding box center [647, 450] width 9 height 10
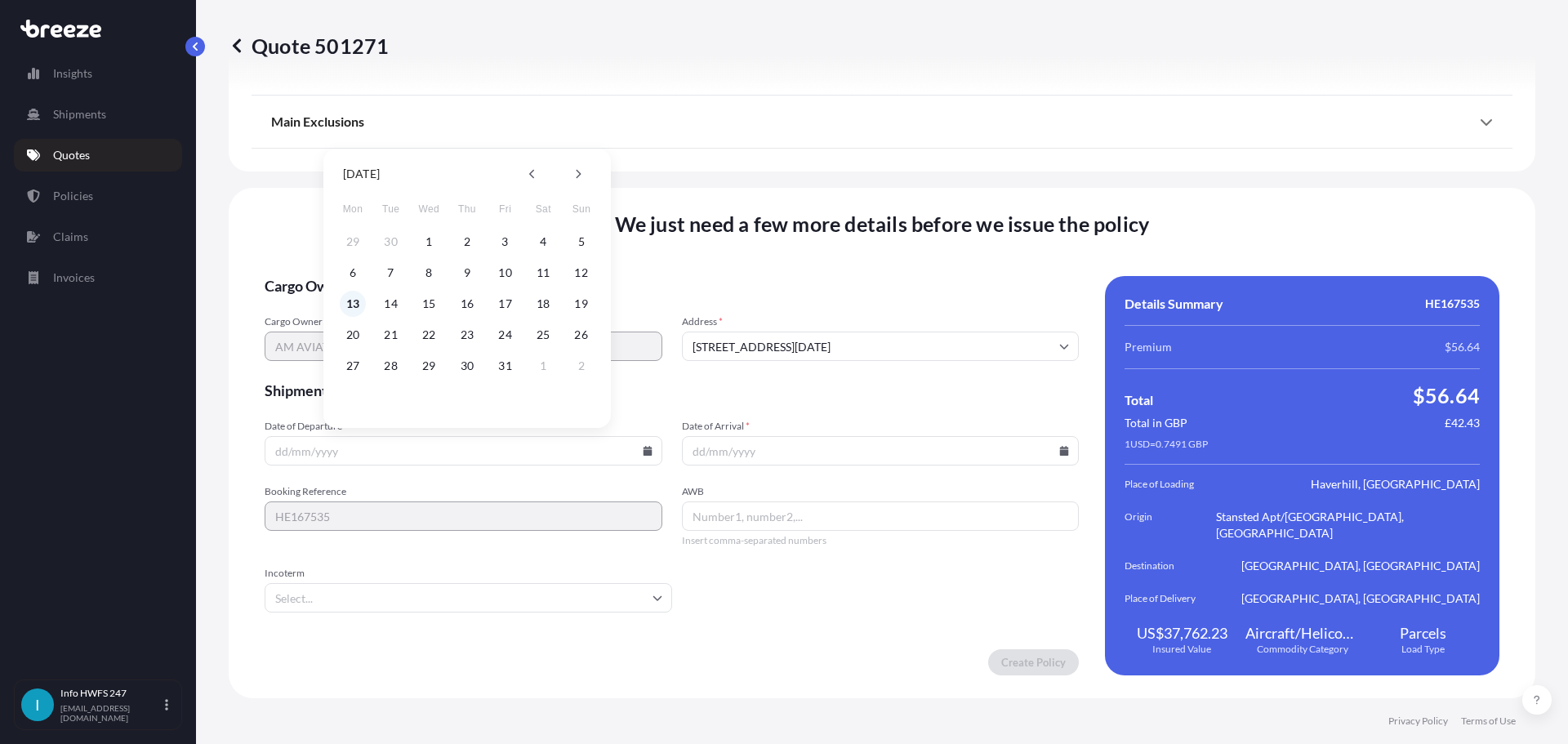
click at [356, 303] on button "13" at bounding box center [352, 304] width 26 height 26
type input "[DATE]"
click at [1059, 446] on icon at bounding box center [1064, 450] width 10 height 10
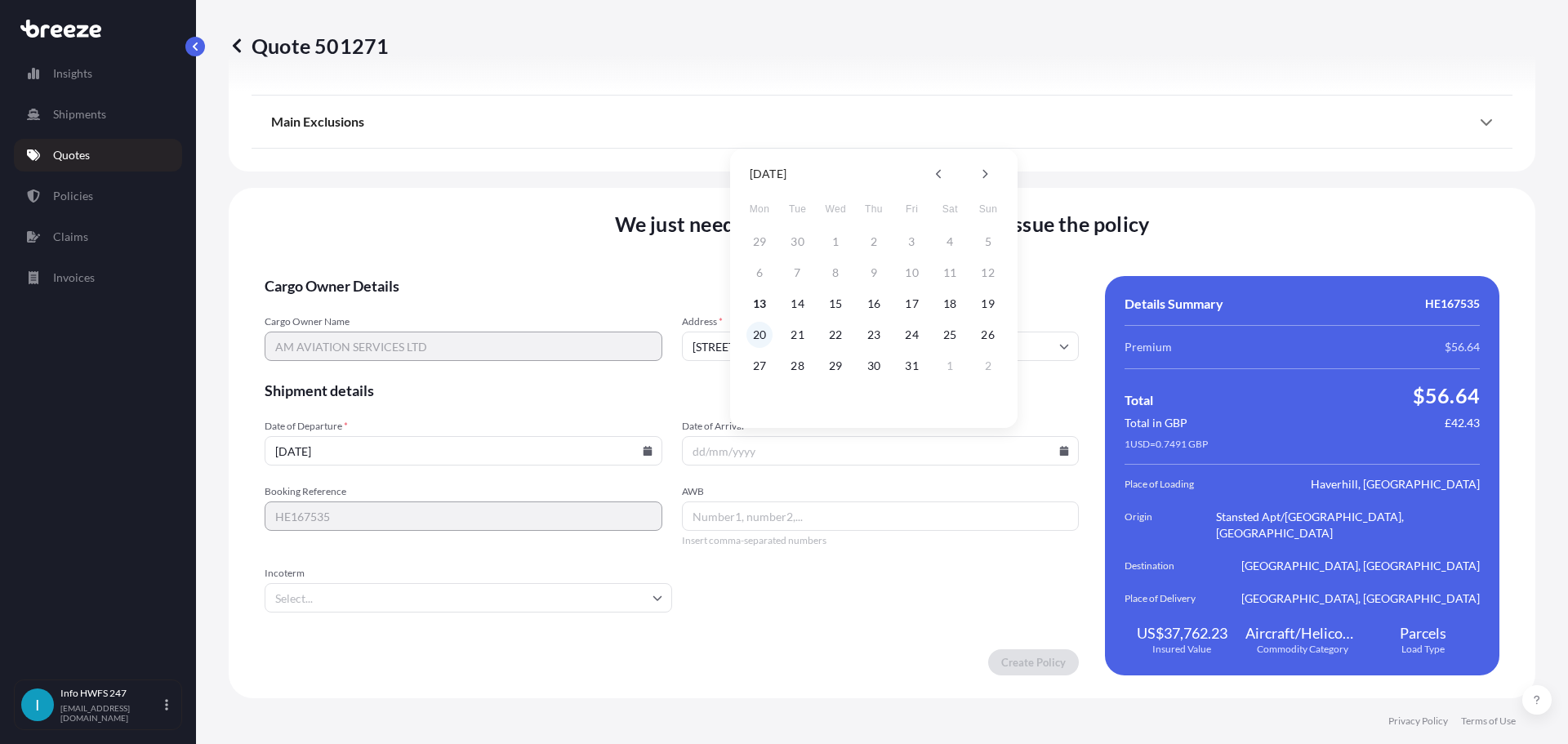
click at [759, 336] on button "20" at bounding box center [759, 334] width 26 height 26
type input "[DATE]"
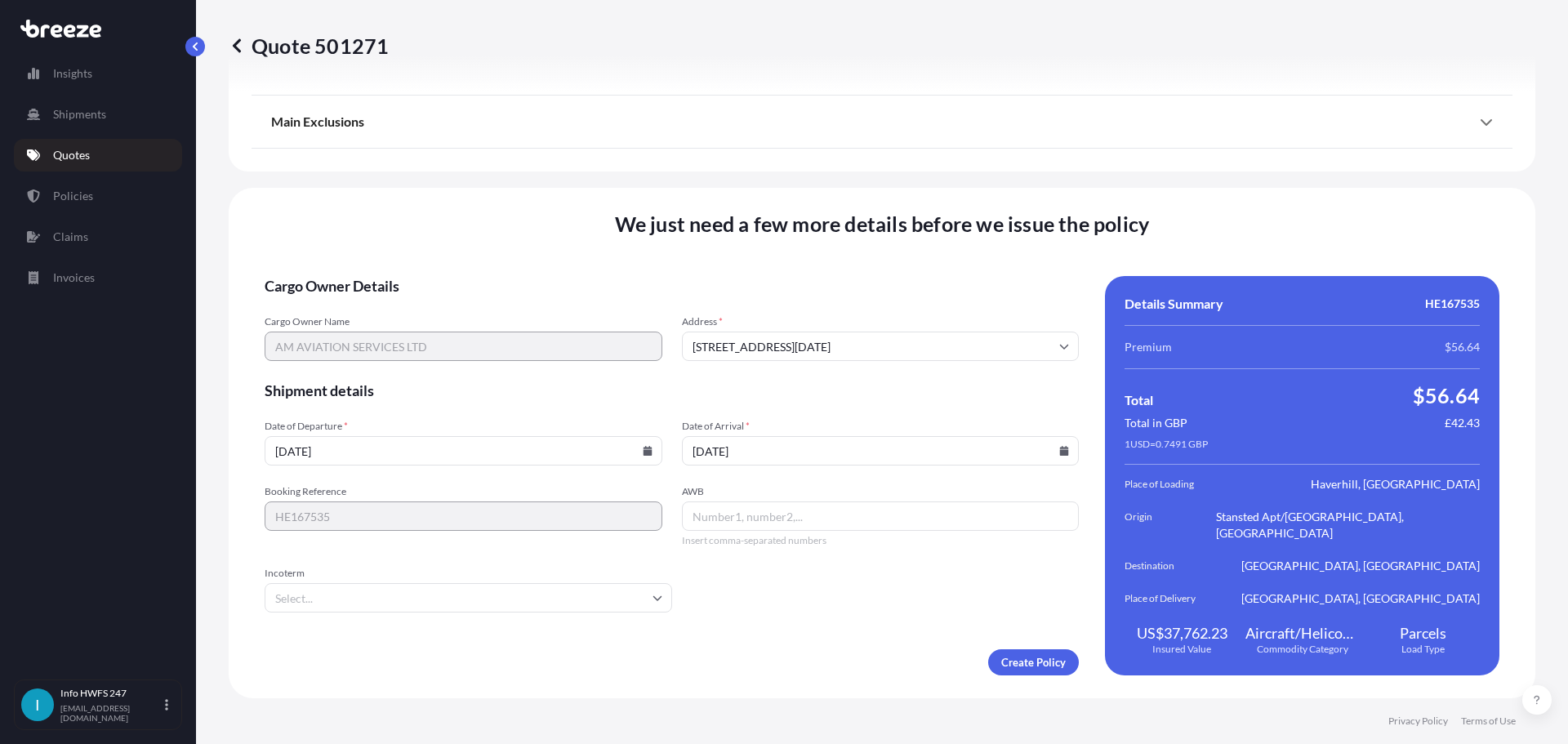
click at [757, 509] on input "AWB" at bounding box center [880, 516] width 398 height 30
paste input "885118334138"
type input "885118334138"
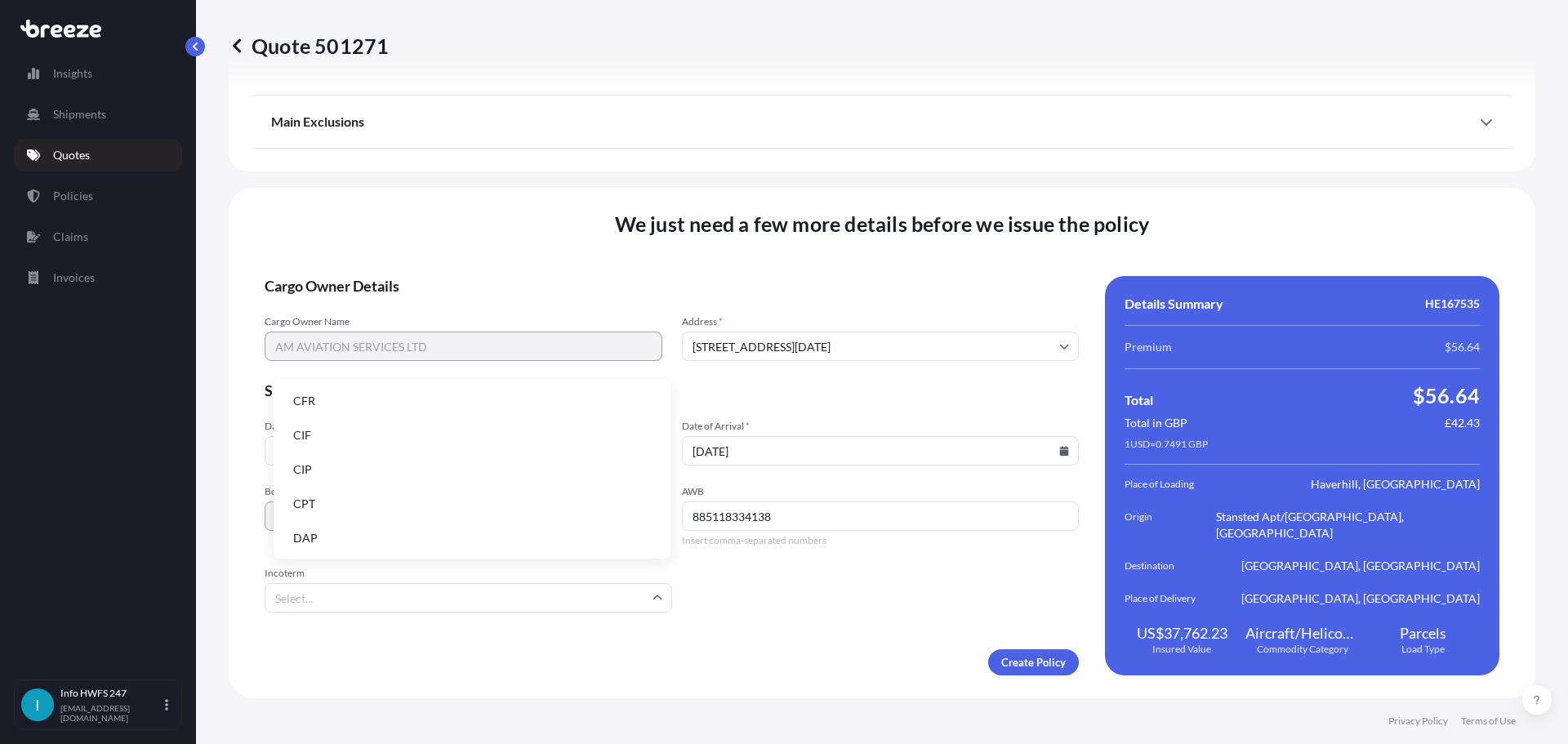
click at [524, 599] on input "Incoterm" at bounding box center [467, 597] width 407 height 30
click at [364, 524] on li "DAP" at bounding box center [472, 538] width 384 height 31
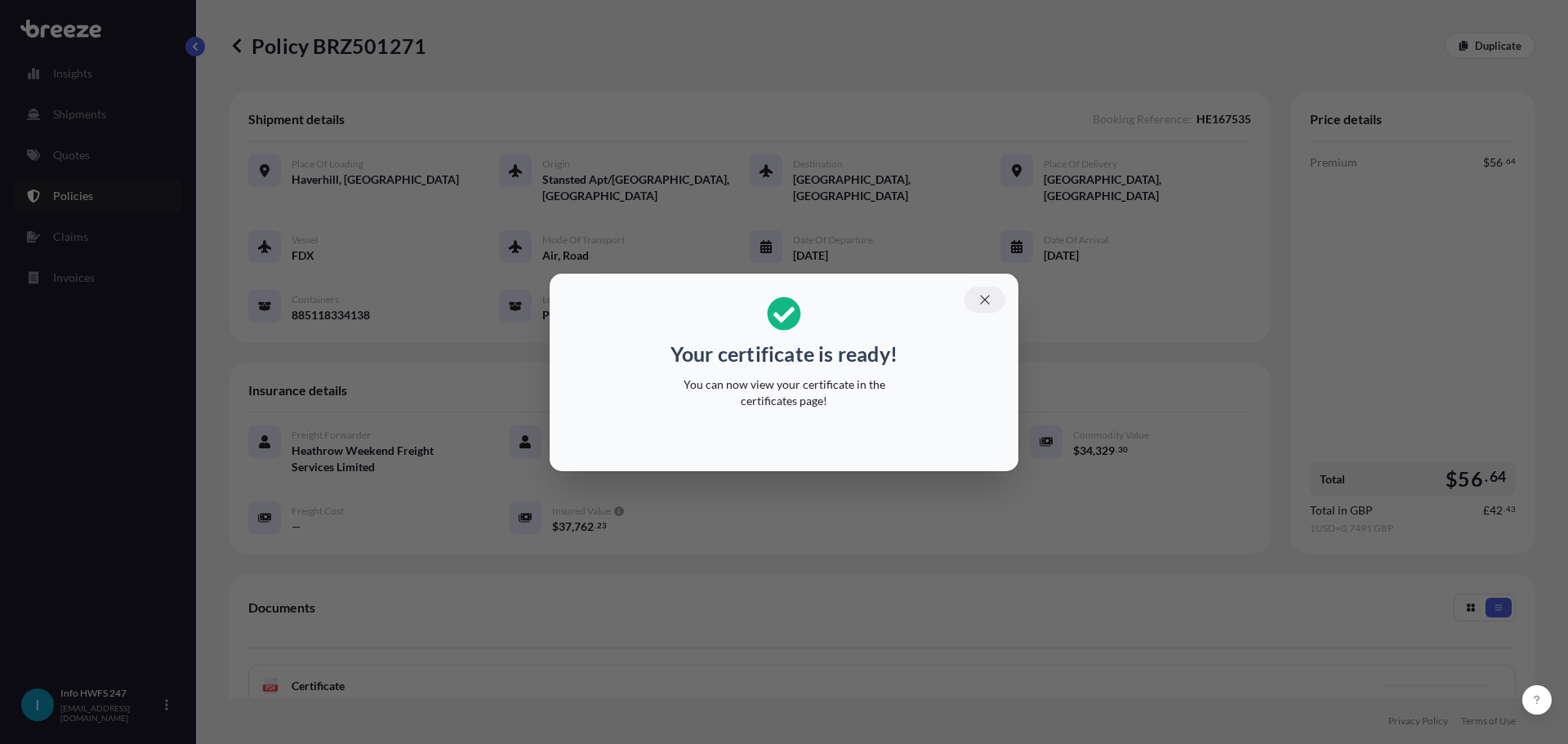
click at [992, 294] on icon "button" at bounding box center [985, 299] width 14 height 14
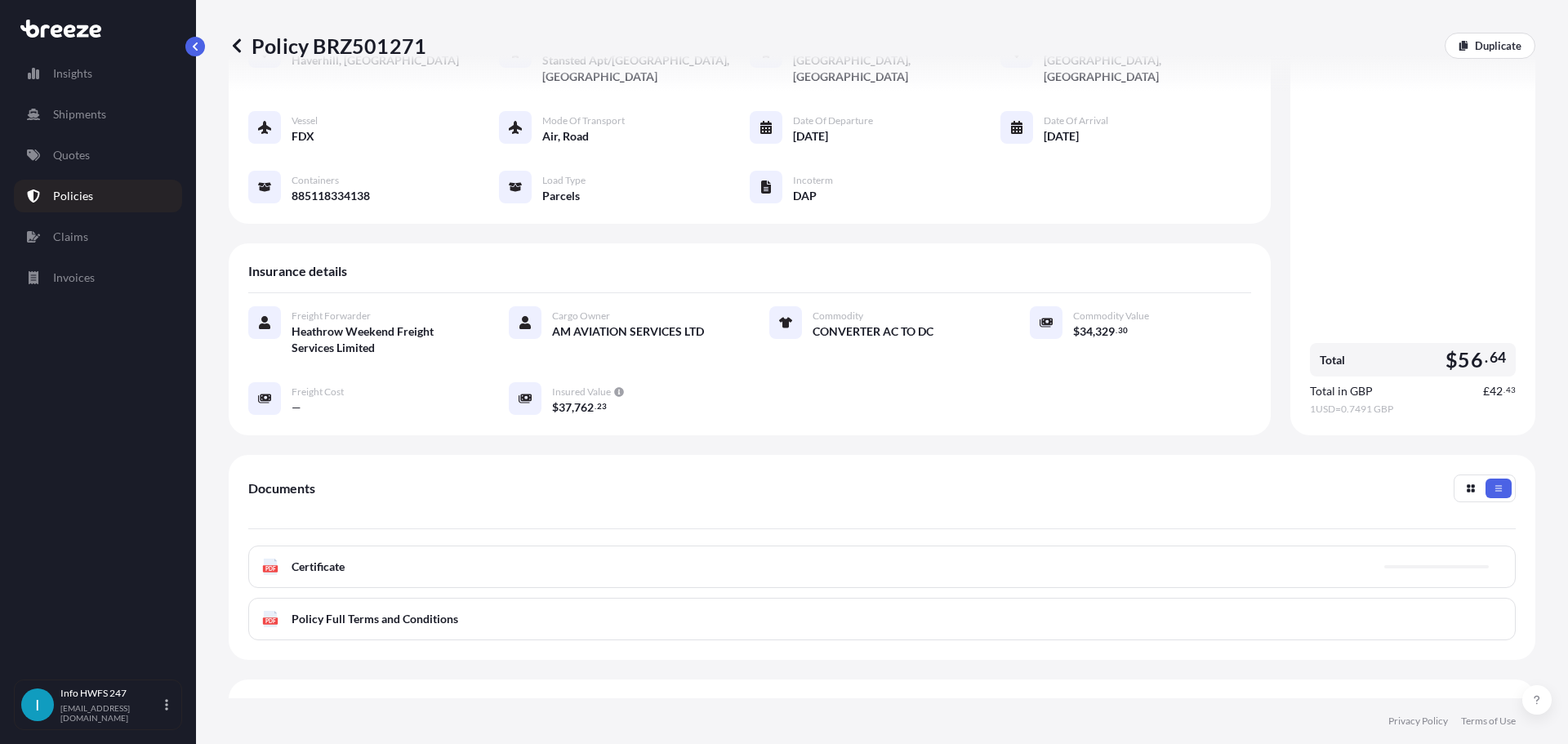
scroll to position [245, 0]
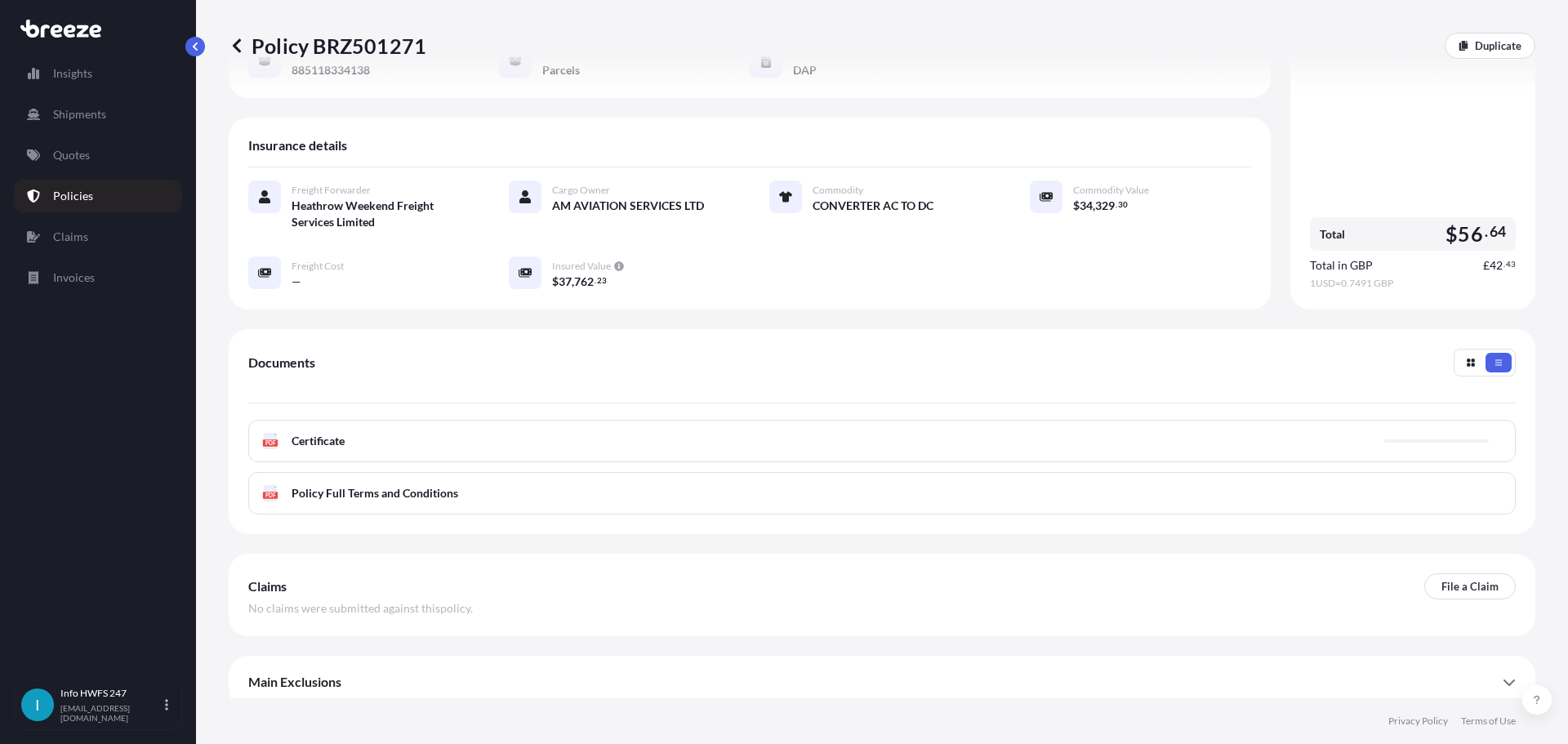
click at [581, 462] on div "PDF Certificate" at bounding box center [881, 440] width 1267 height 42
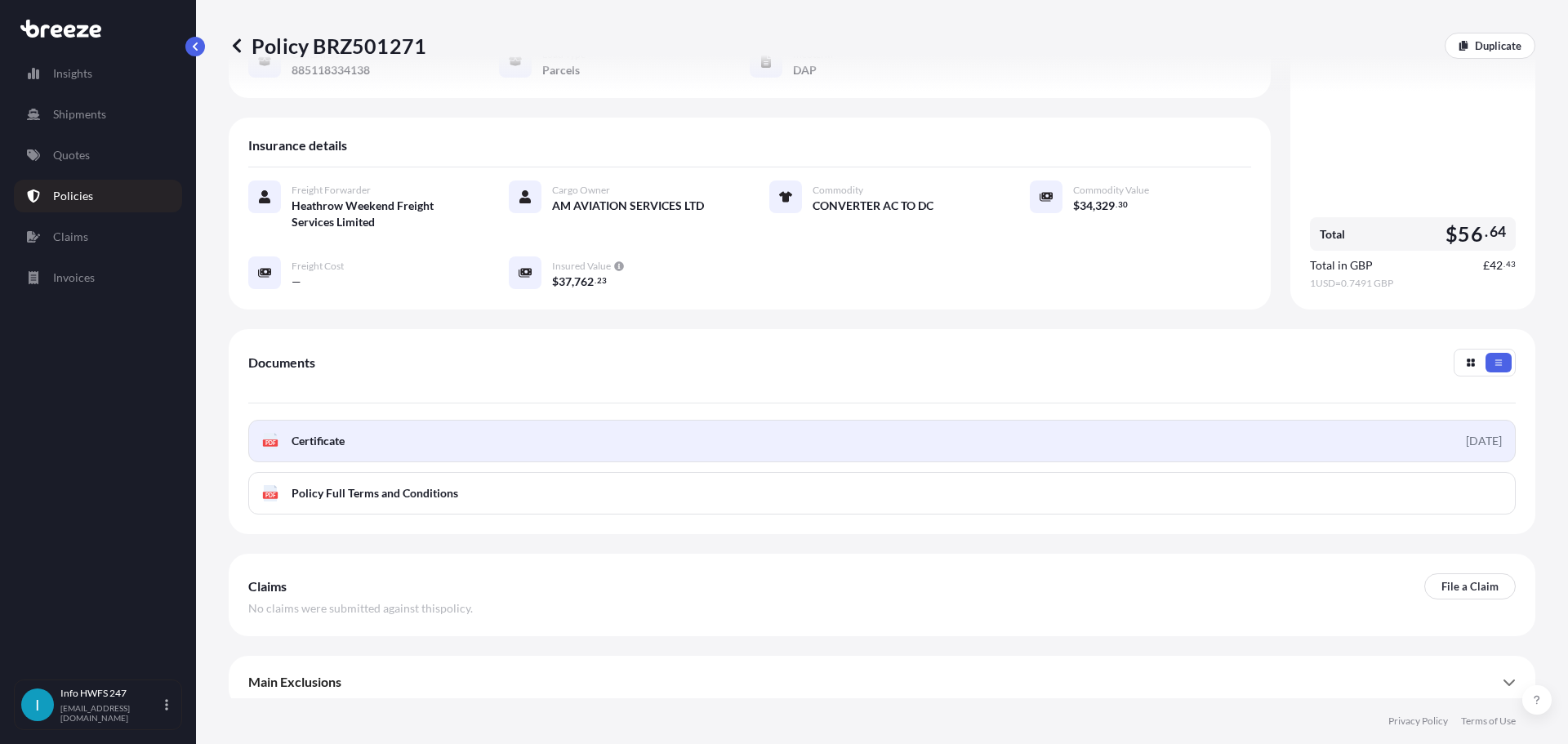
click at [812, 462] on link "PDF Certificate [DATE]" at bounding box center [881, 440] width 1267 height 42
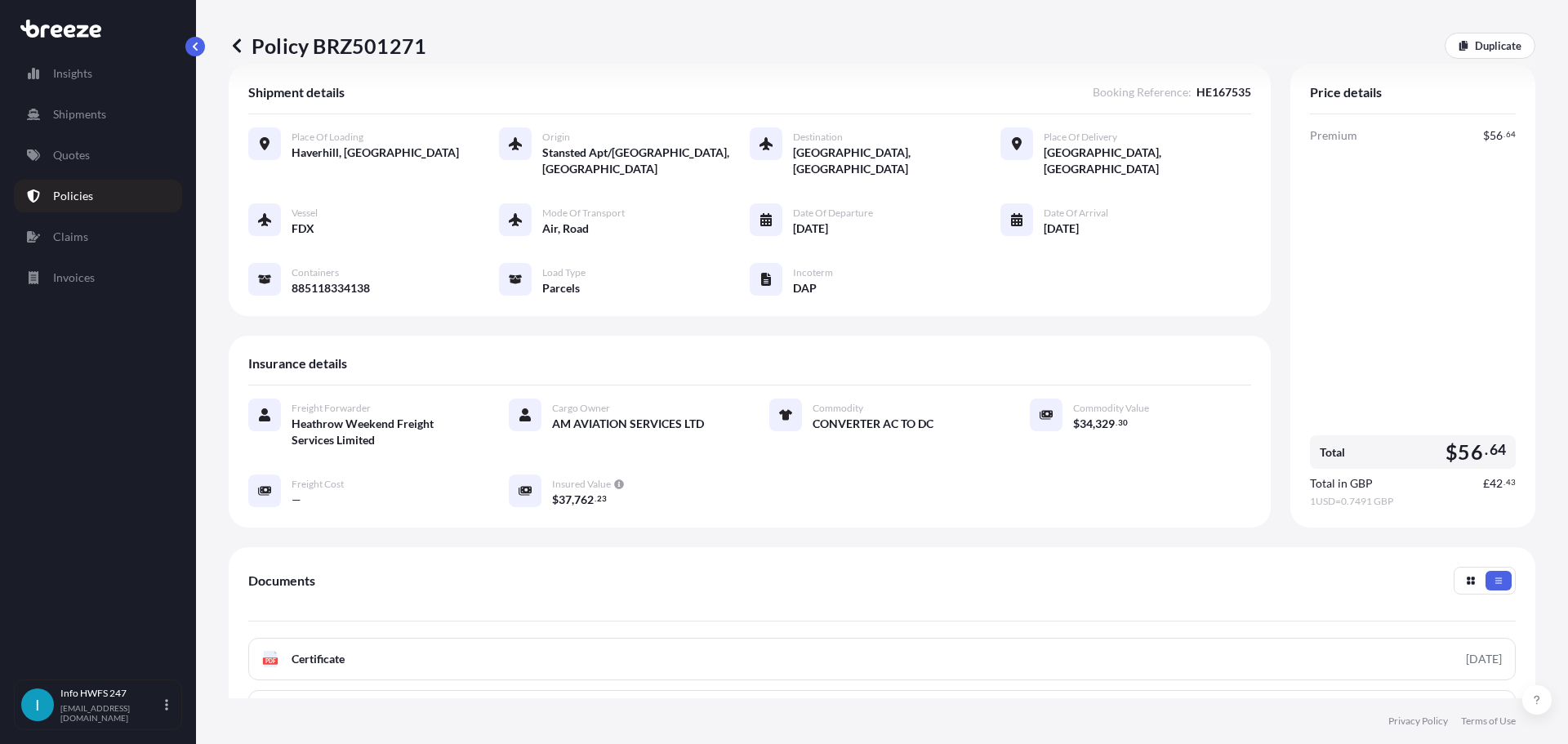
scroll to position [0, 0]
